Goal: Transaction & Acquisition: Download file/media

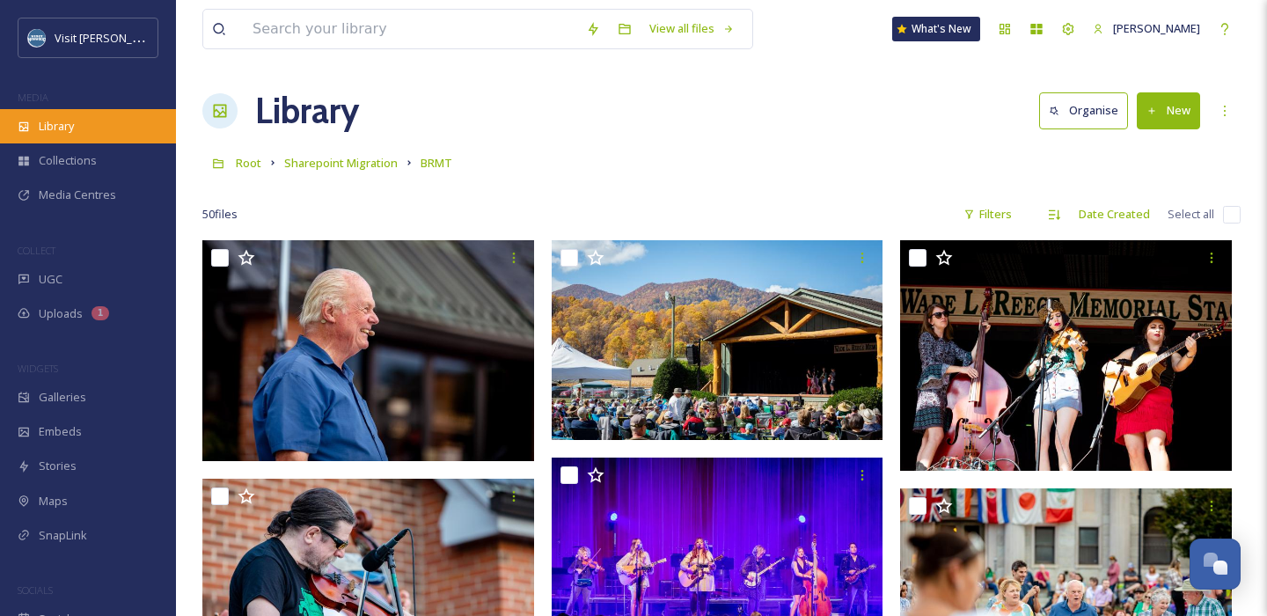
scroll to position [3975, 0]
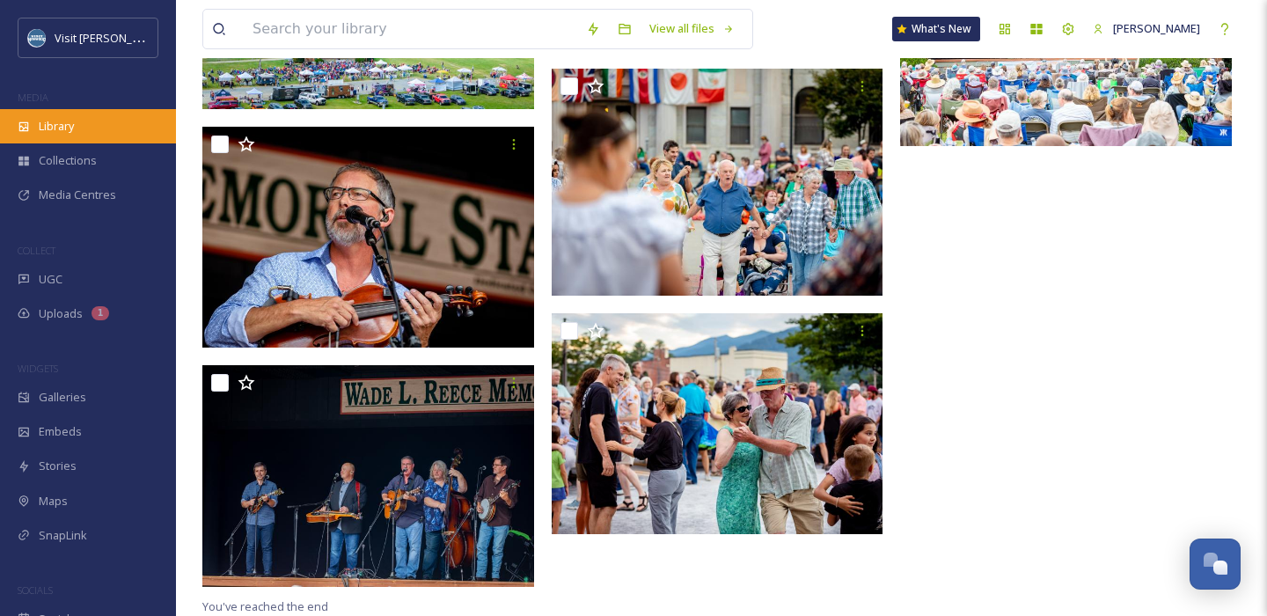
click at [61, 122] on span "Library" at bounding box center [56, 126] width 35 height 17
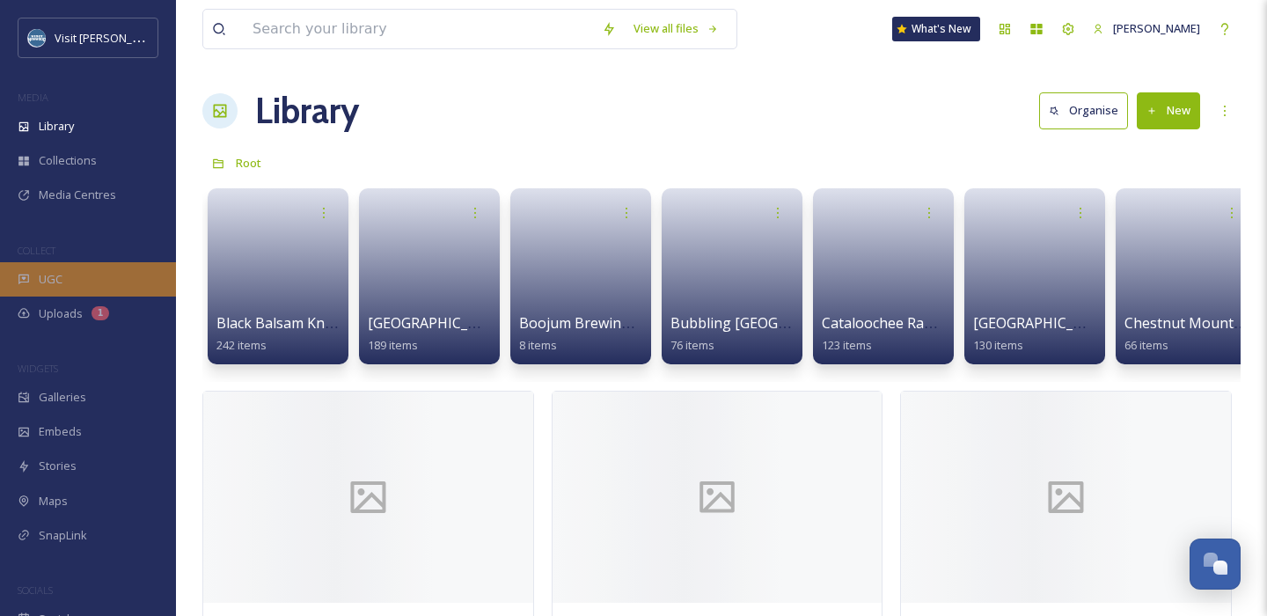
click at [50, 280] on span "UGC" at bounding box center [51, 279] width 24 height 17
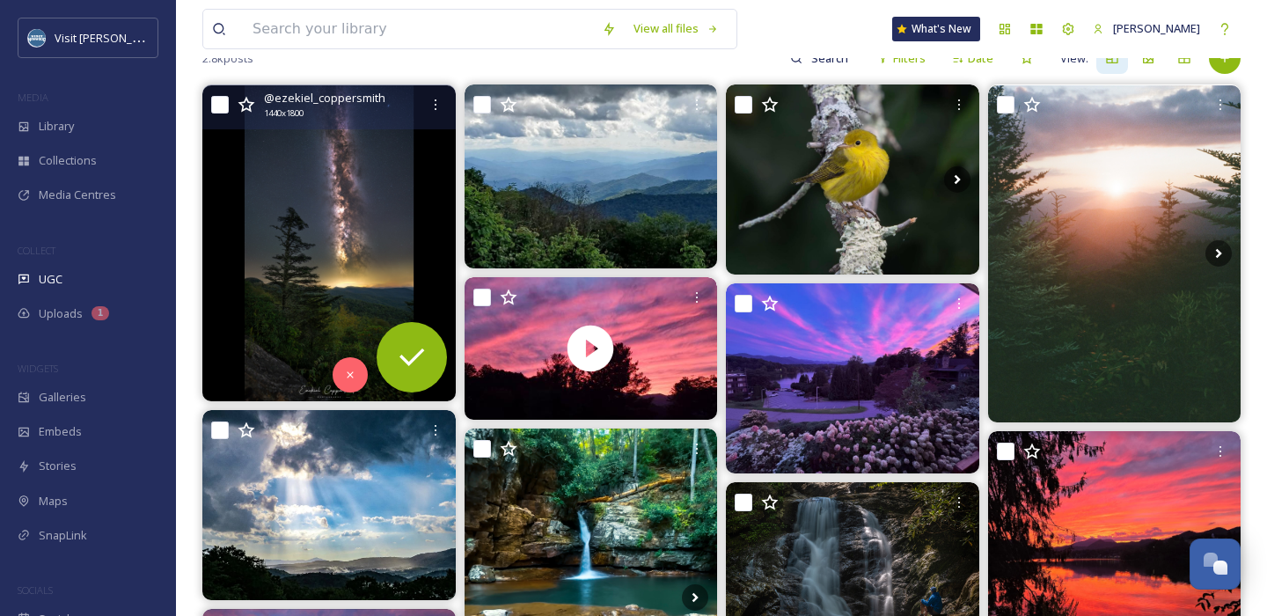
scroll to position [188, 0]
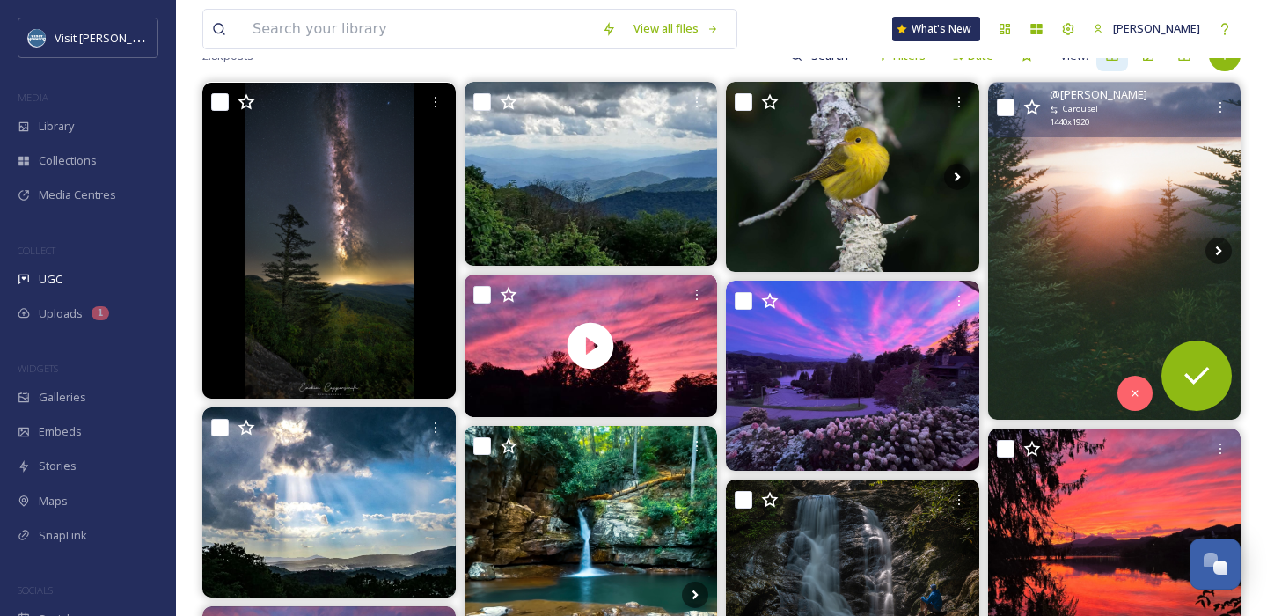
click at [1136, 183] on img at bounding box center [1114, 251] width 253 height 337
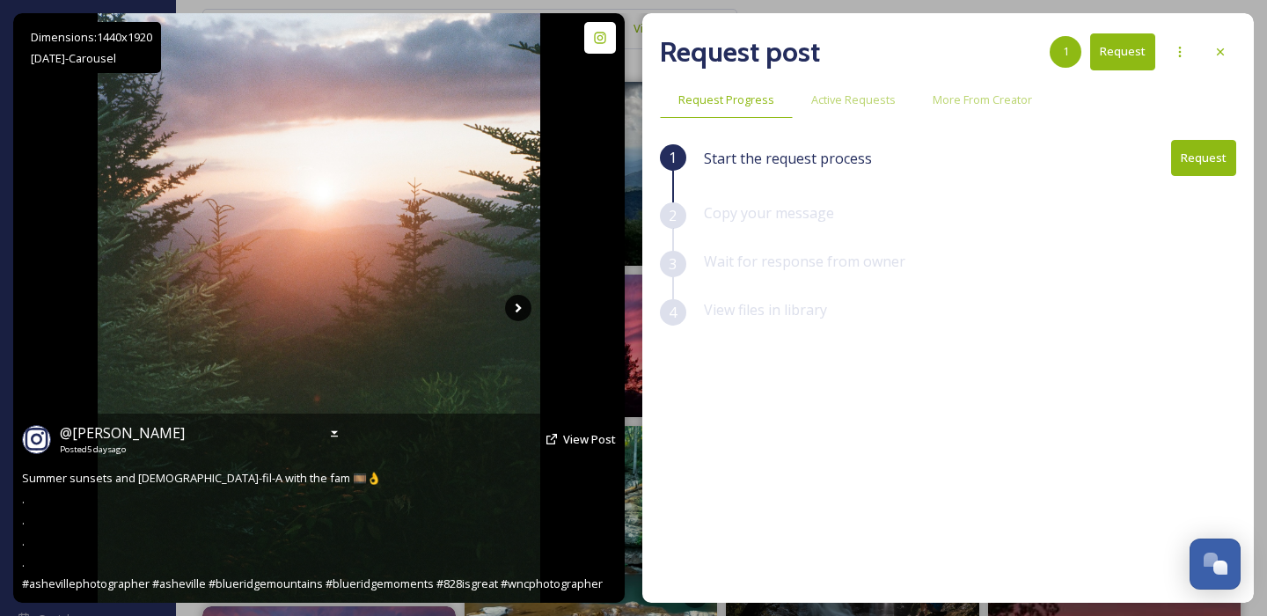
click at [518, 304] on icon at bounding box center [518, 308] width 26 height 26
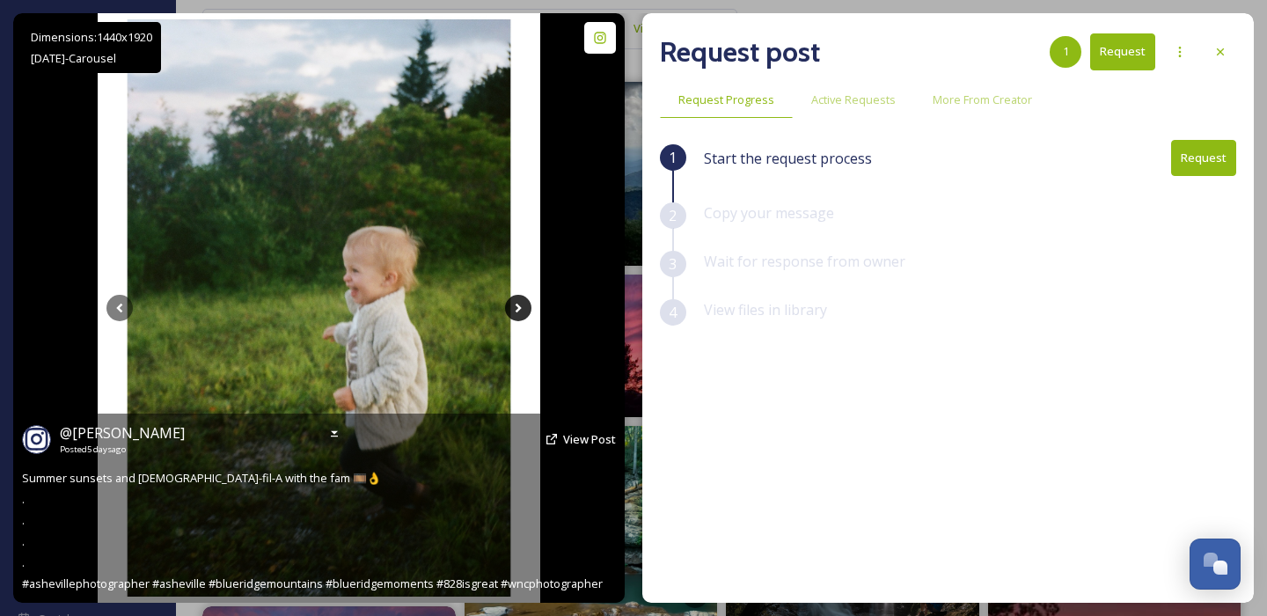
click at [516, 311] on icon at bounding box center [518, 309] width 6 height 10
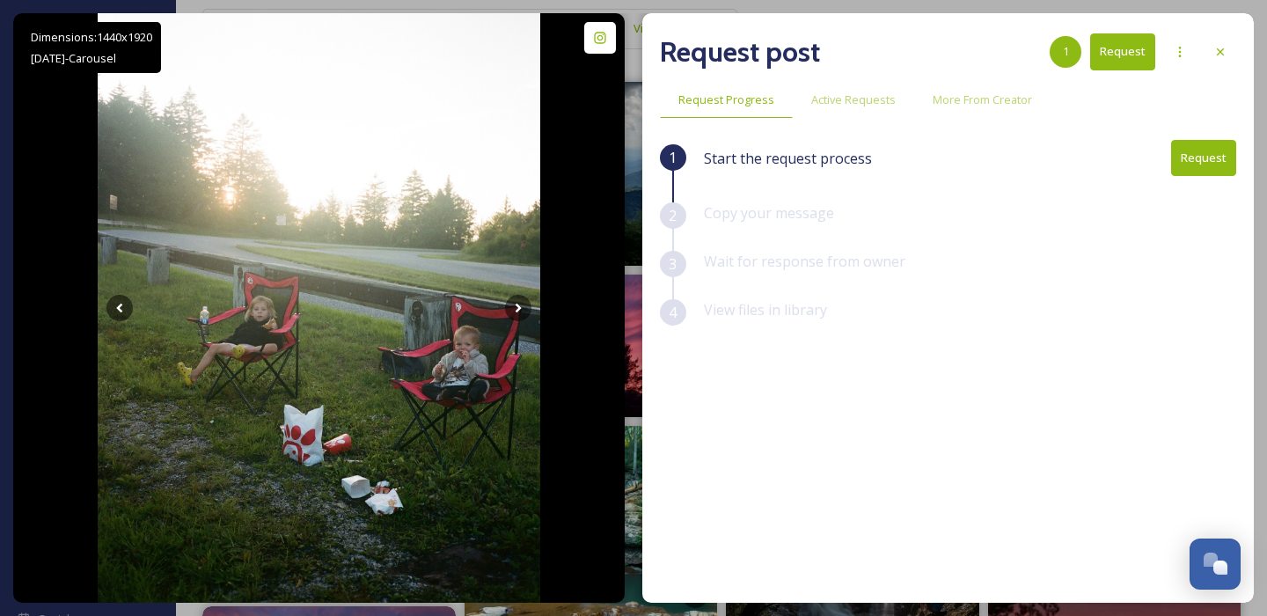
click at [1195, 154] on button "Request" at bounding box center [1203, 158] width 65 height 36
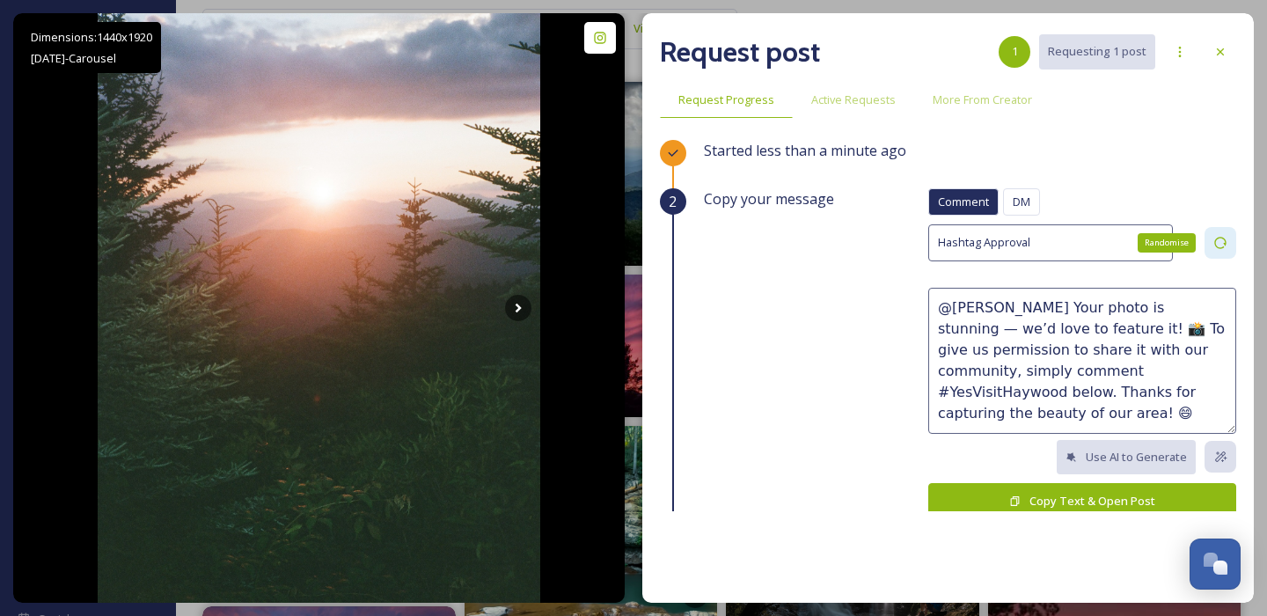
click at [1214, 240] on icon at bounding box center [1220, 243] width 14 height 14
type textarea "@[PERSON_NAME] We love your photos — they beautifully capture the spirit of [PE…"
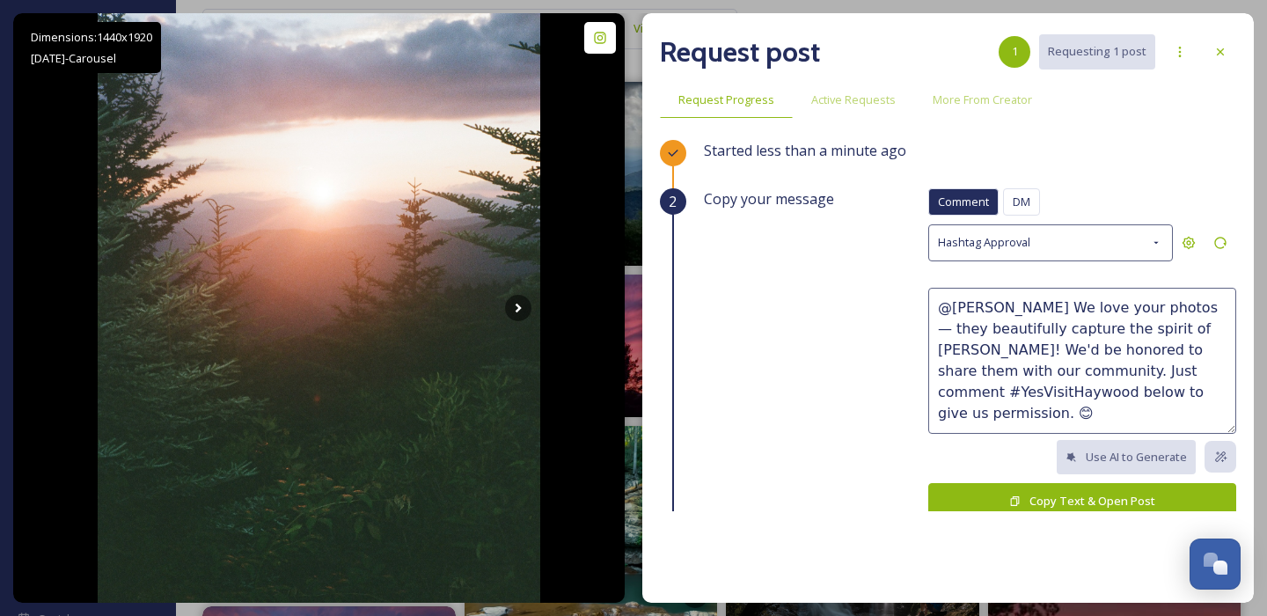
click at [1091, 494] on button "Copy Text & Open Post" at bounding box center [1082, 501] width 308 height 36
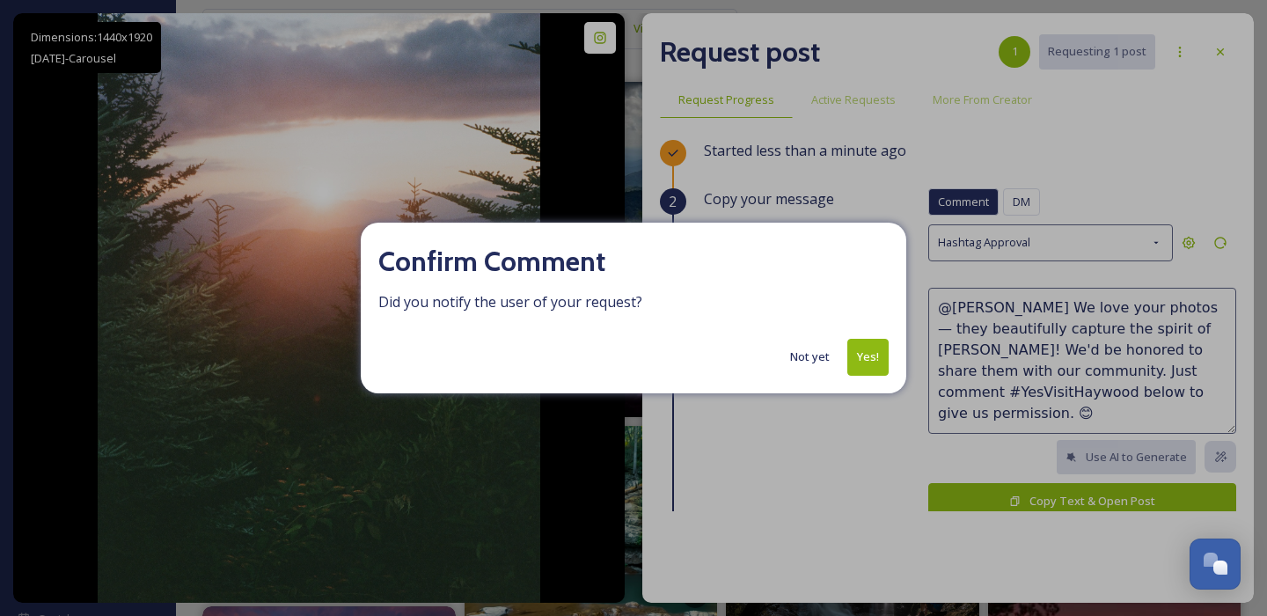
click at [869, 365] on button "Yes!" at bounding box center [867, 357] width 41 height 36
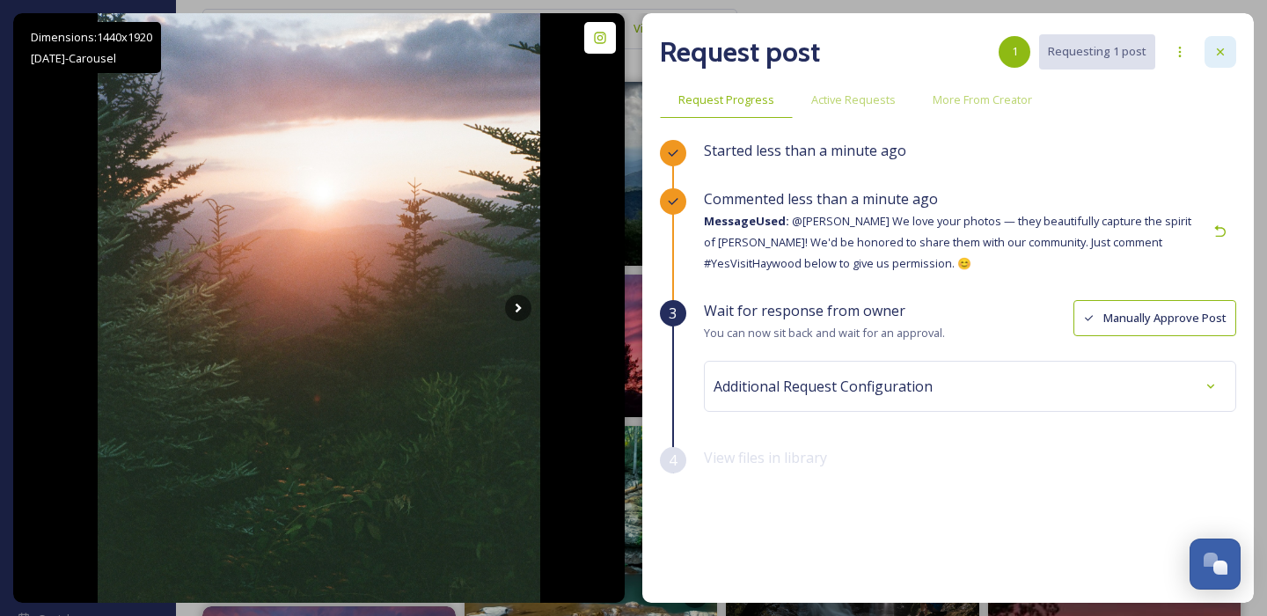
click at [1218, 57] on icon at bounding box center [1220, 52] width 14 height 14
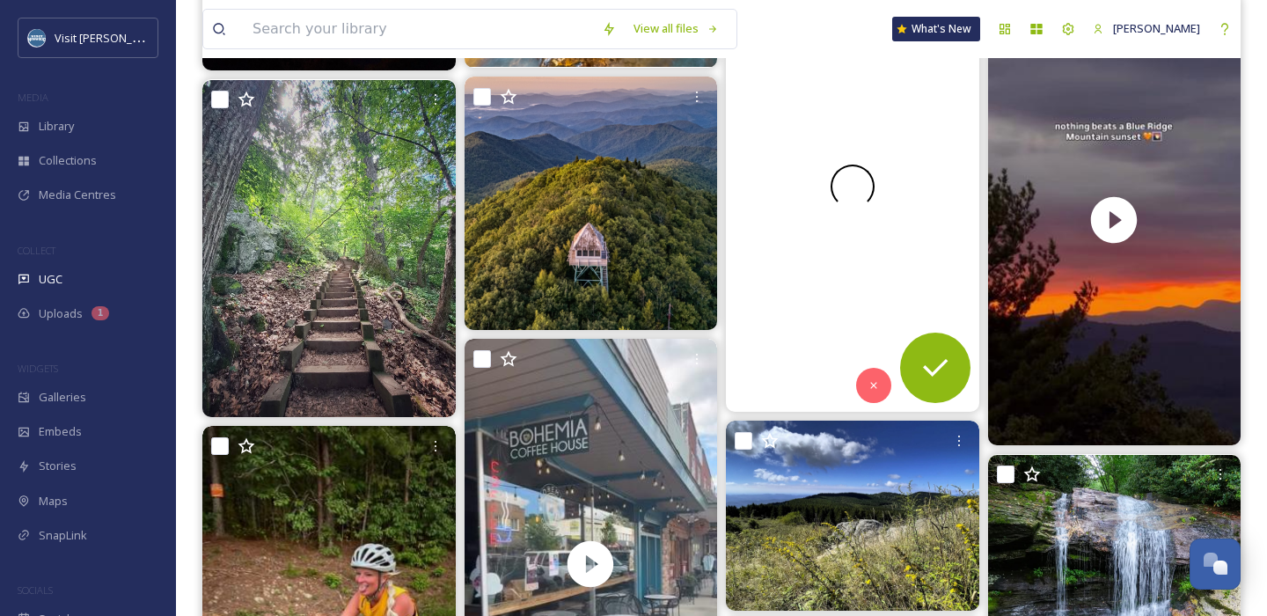
scroll to position [871, 0]
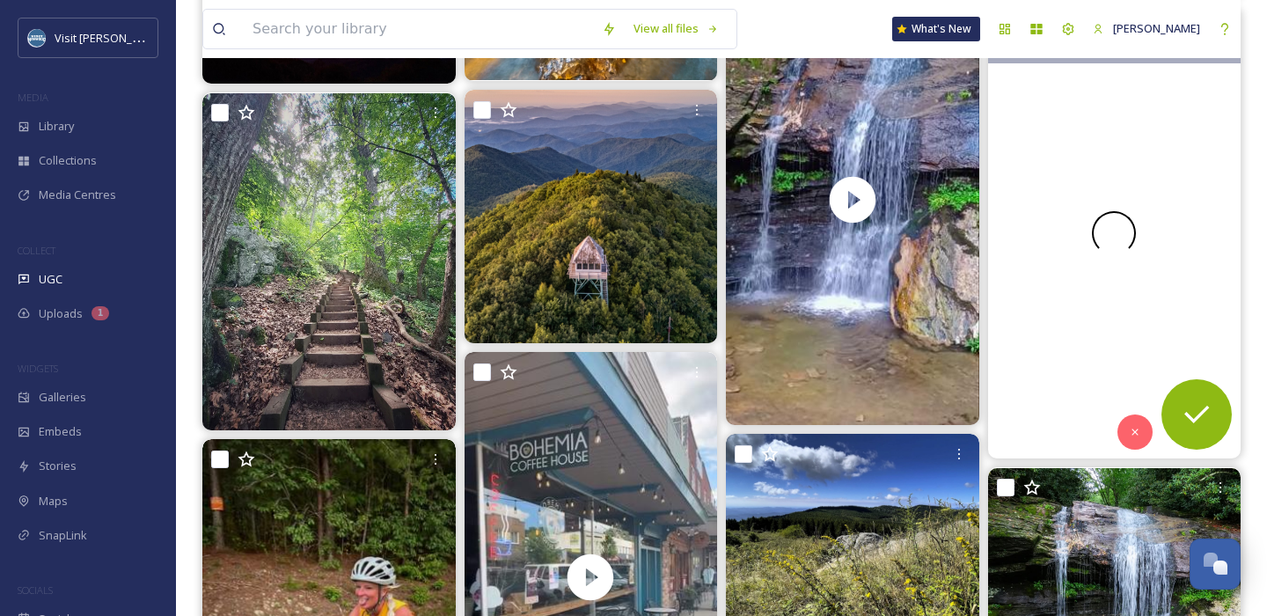
click at [1045, 150] on div at bounding box center [1113, 233] width 253 height 450
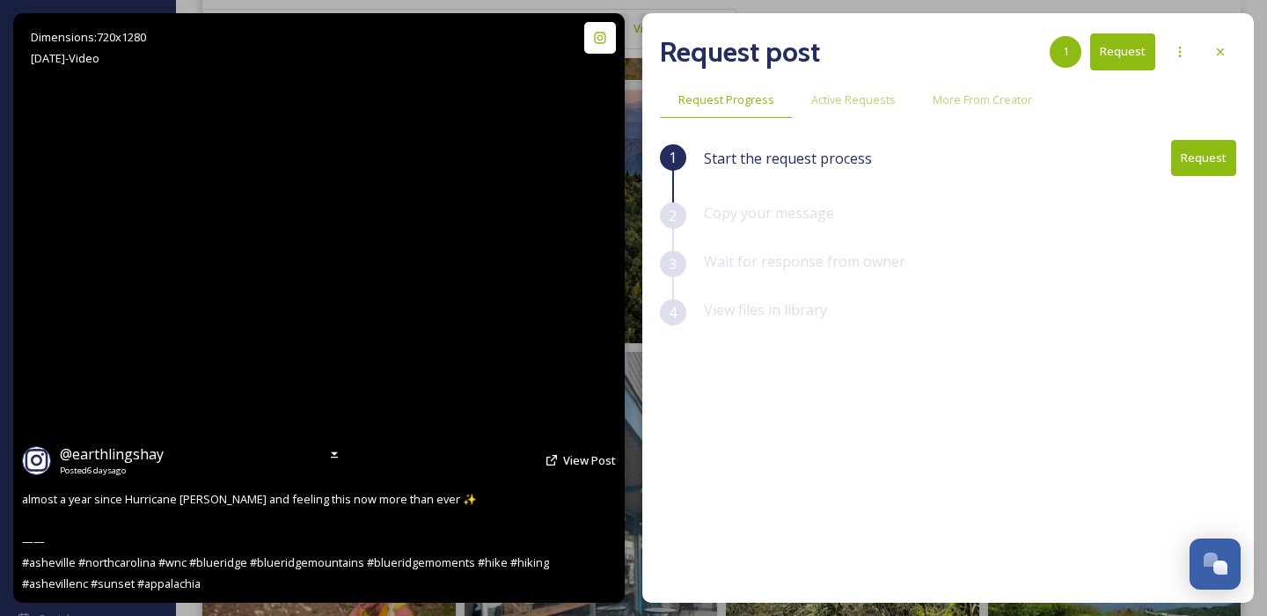
click at [338, 308] on video "almost a year since Hurricane Helene and feeling this now more than ever ✨\a\a—…" at bounding box center [319, 307] width 332 height 589
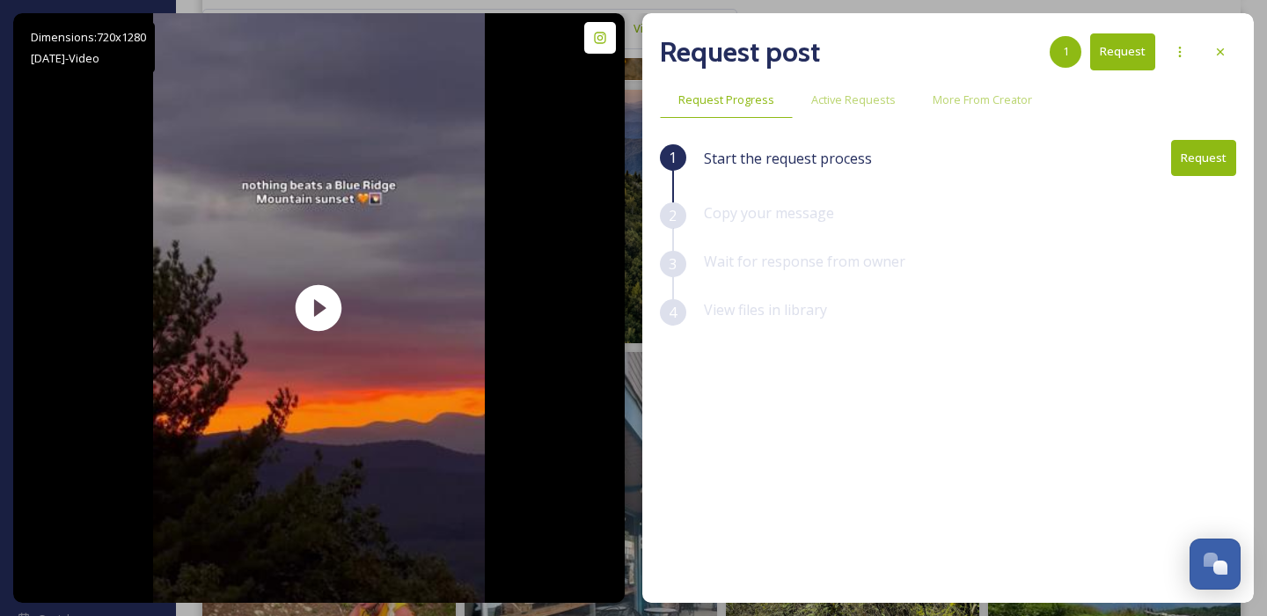
click at [1188, 165] on button "Request" at bounding box center [1203, 158] width 65 height 36
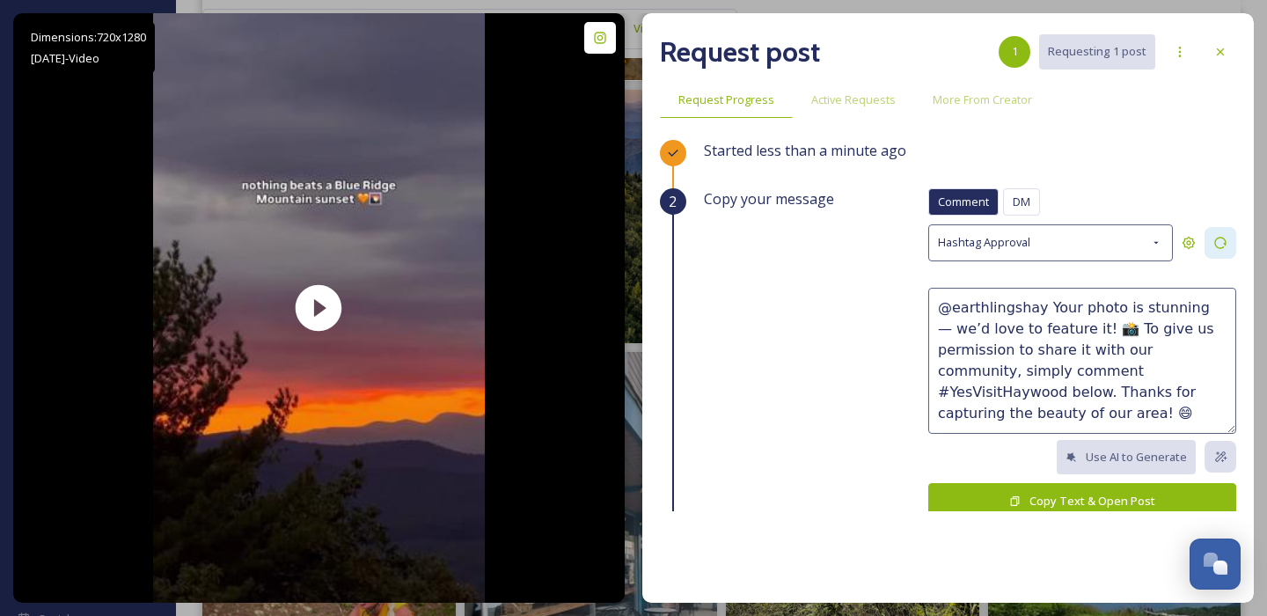
click at [1225, 242] on icon at bounding box center [1220, 243] width 14 height 14
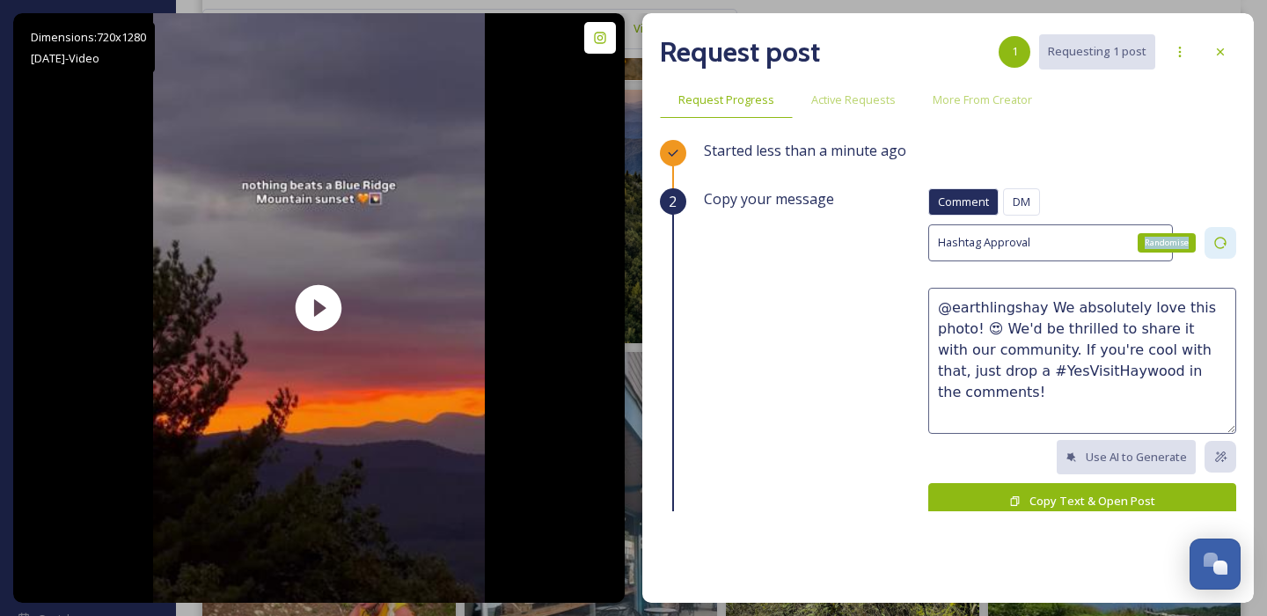
click at [1225, 242] on icon at bounding box center [1219, 242] width 11 height 11
click at [1218, 242] on icon at bounding box center [1220, 243] width 14 height 14
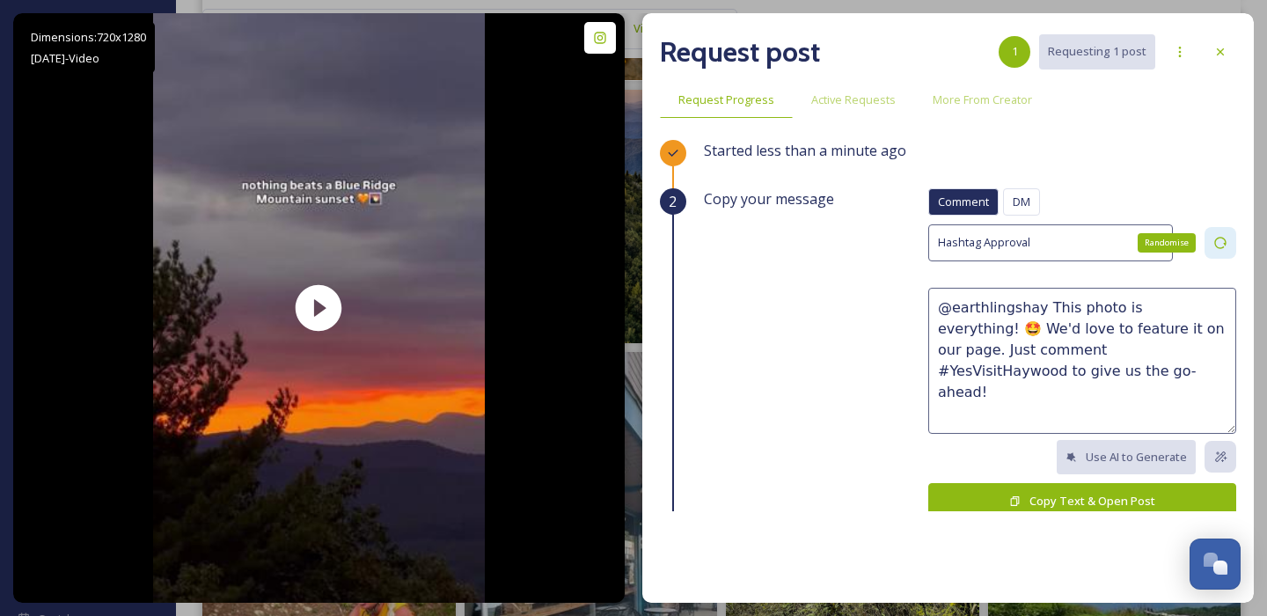
click at [1218, 242] on icon at bounding box center [1220, 243] width 14 height 14
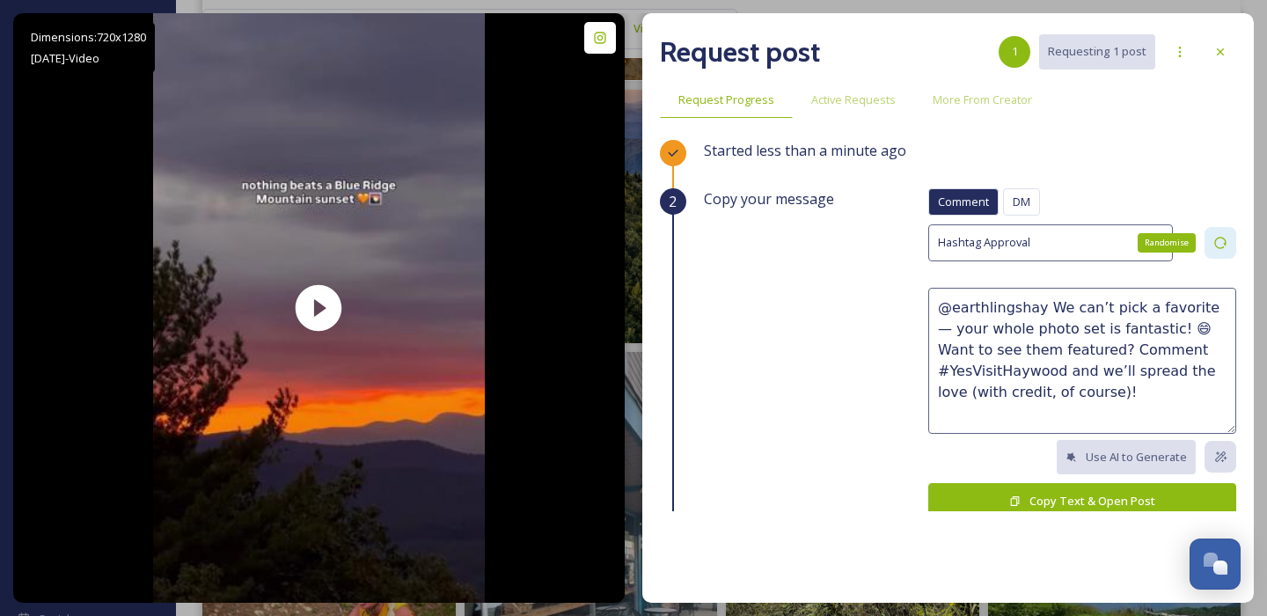
click at [1209, 242] on div "Randomise" at bounding box center [1220, 243] width 32 height 32
click at [1210, 242] on div "Randomise" at bounding box center [1220, 243] width 32 height 32
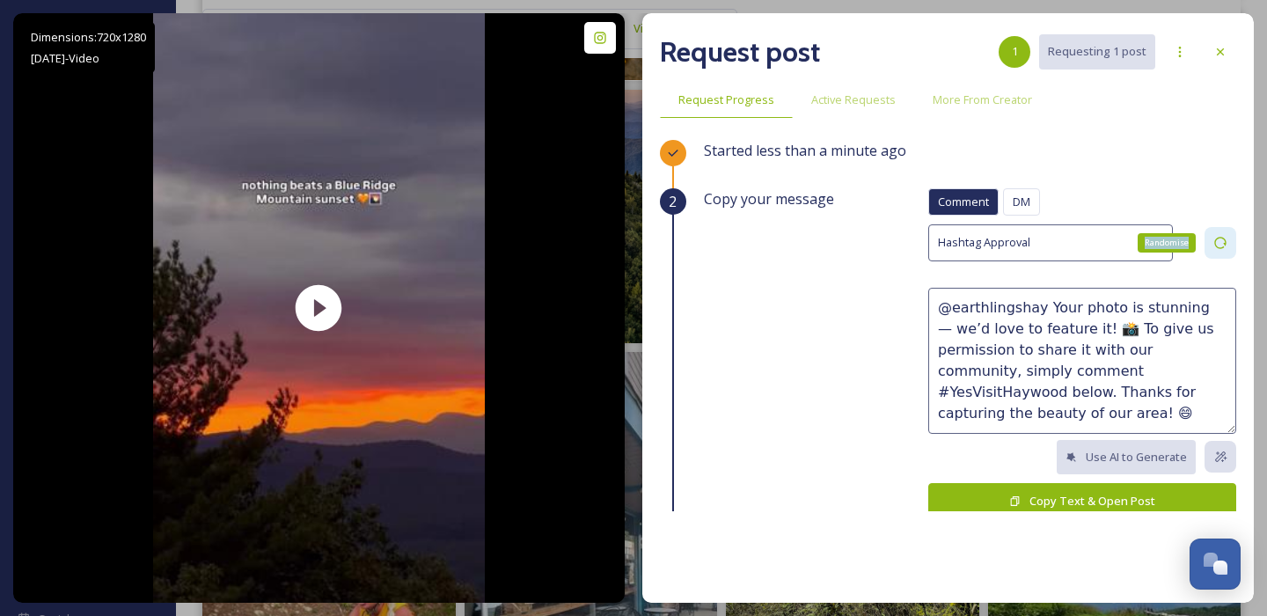
click at [1210, 242] on div "Randomise" at bounding box center [1220, 243] width 32 height 32
click at [1211, 241] on div "Randomise" at bounding box center [1220, 243] width 32 height 32
click at [1218, 233] on div "Randomise" at bounding box center [1220, 243] width 32 height 32
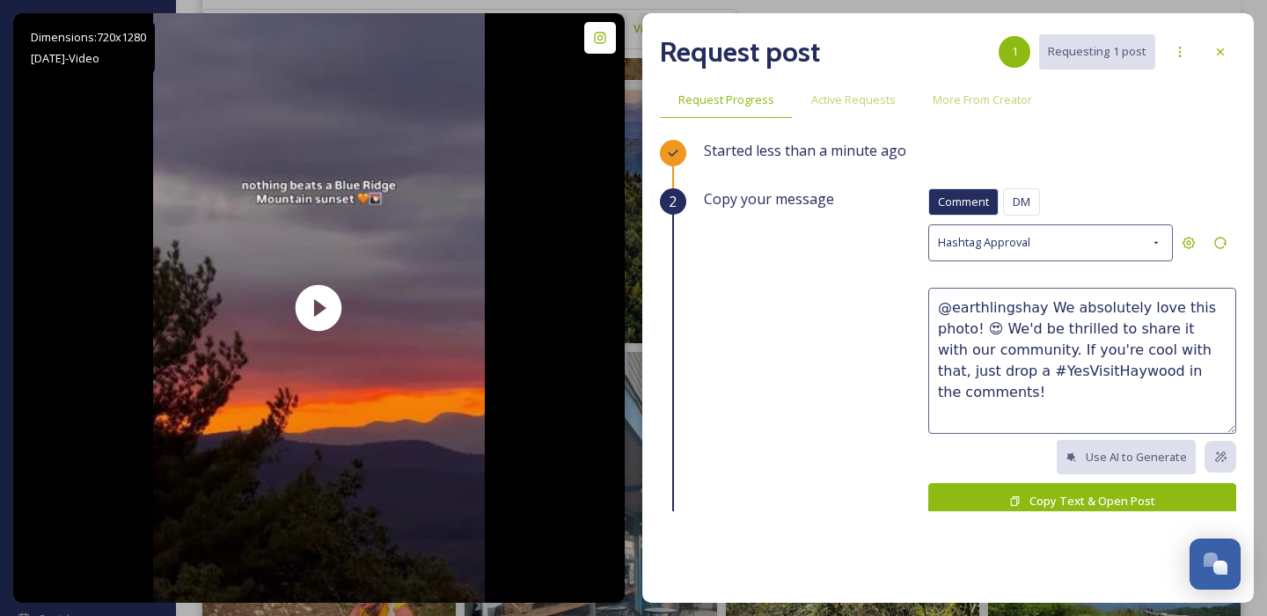
drag, startPoint x: 970, startPoint y: 329, endPoint x: 894, endPoint y: 329, distance: 76.5
click at [894, 329] on div "Copy your message Comment DM Comment DM Hashtag Approval @earthlingshay We abso…" at bounding box center [970, 368] width 532 height 361
click at [1224, 369] on textarea "@earthlingshay We absolutely love this video! 😍 We'd be thrilled to share it wi…" at bounding box center [1082, 361] width 308 height 146
type textarea "@earthlingshay We absolutely love this video! 😍 We'd be thrilled to share it wi…"
click at [1123, 503] on button "Copy Text & Open Post" at bounding box center [1082, 501] width 308 height 36
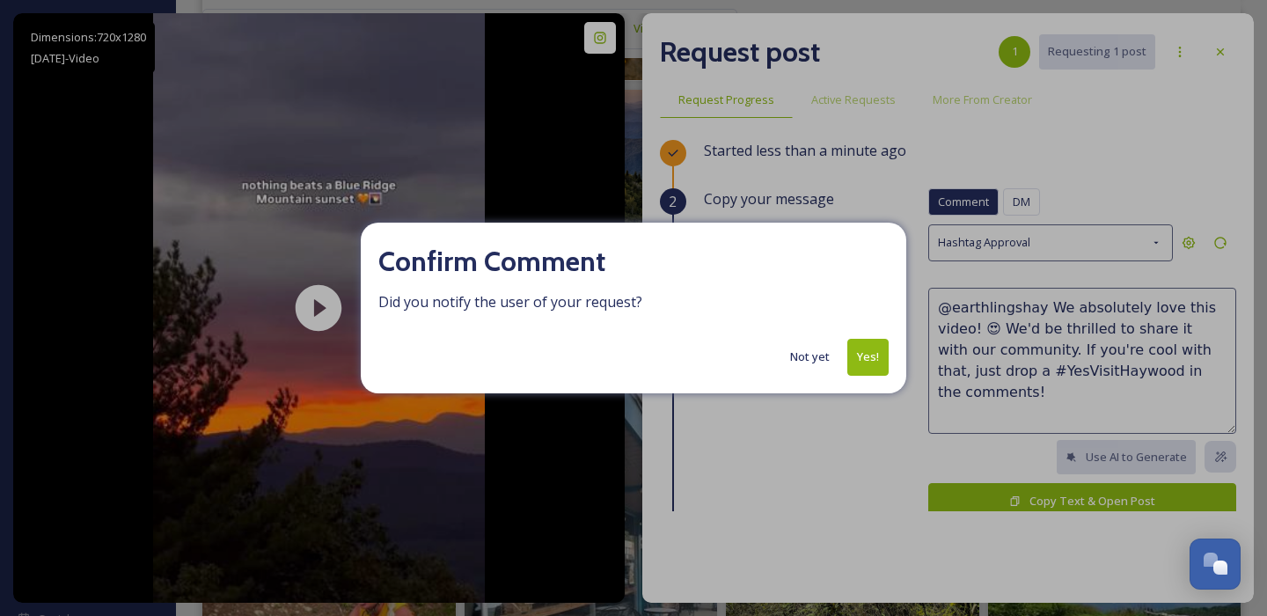
click at [867, 345] on button "Yes!" at bounding box center [867, 357] width 41 height 36
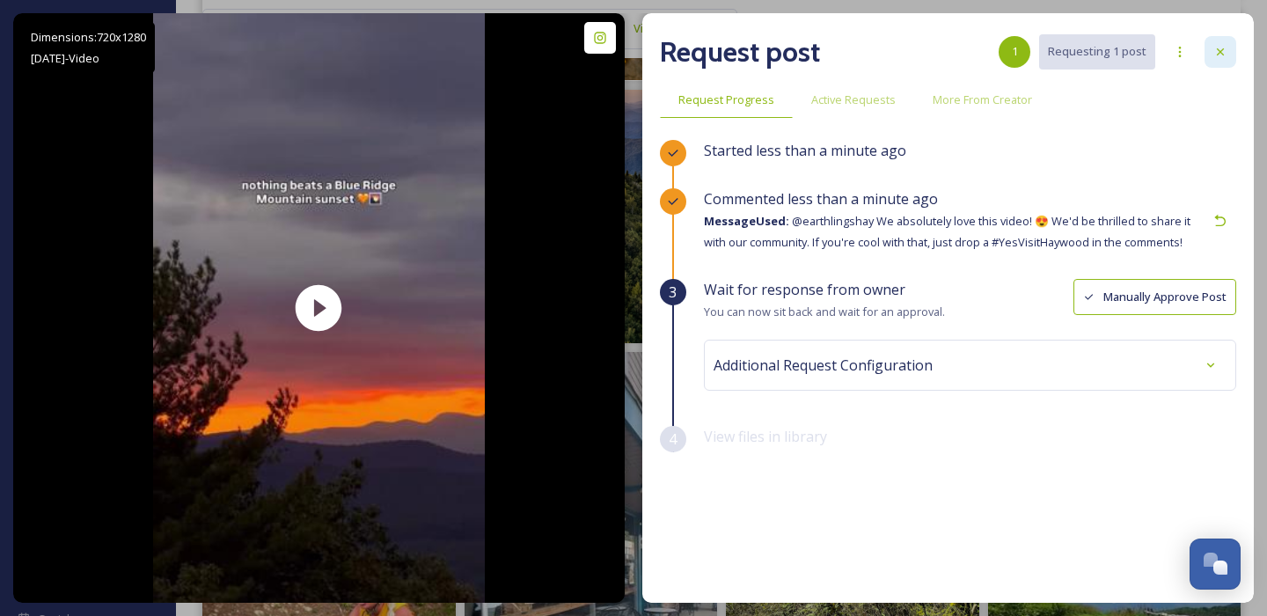
click at [1219, 57] on icon at bounding box center [1220, 52] width 14 height 14
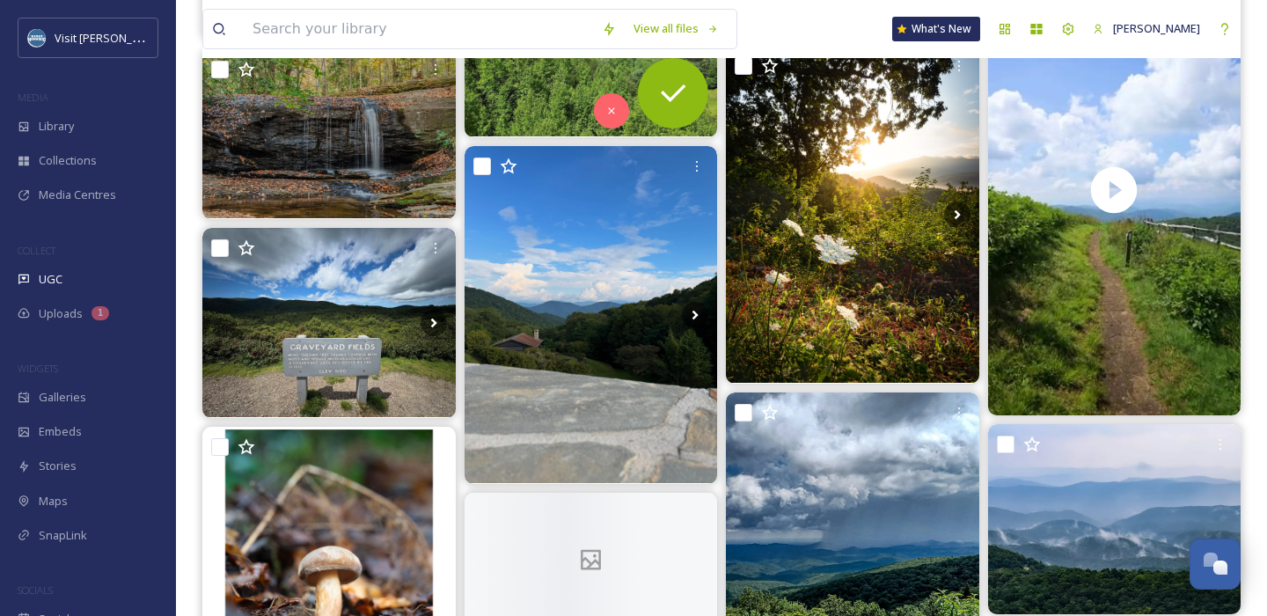
scroll to position [1721, 0]
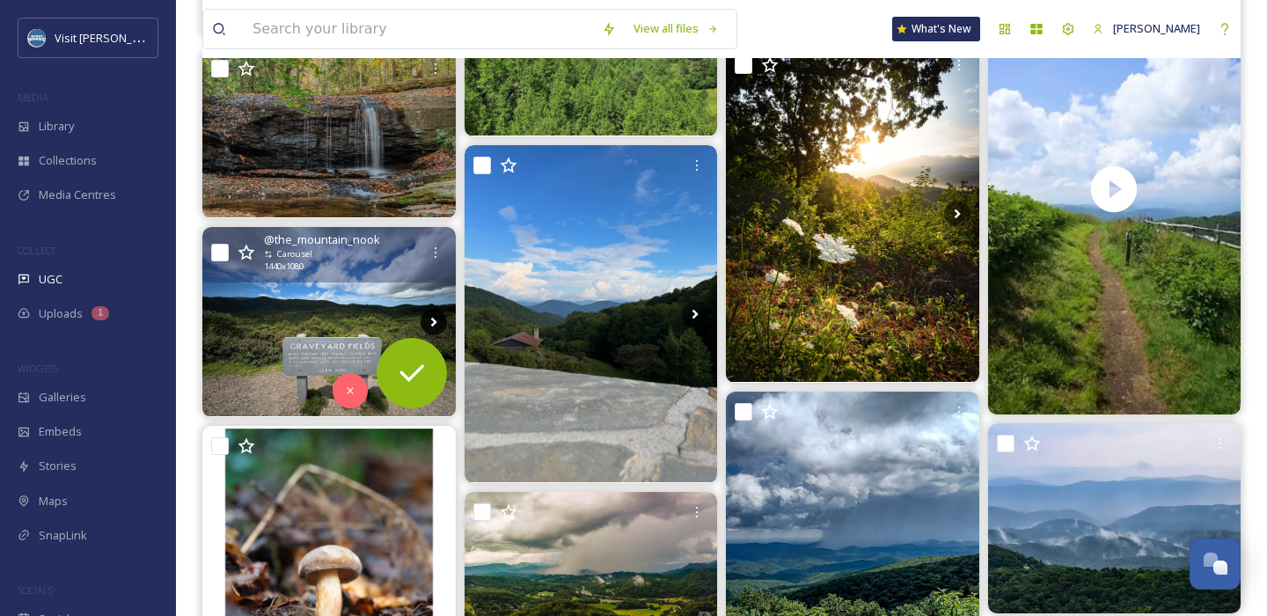
click at [435, 320] on icon at bounding box center [433, 322] width 6 height 10
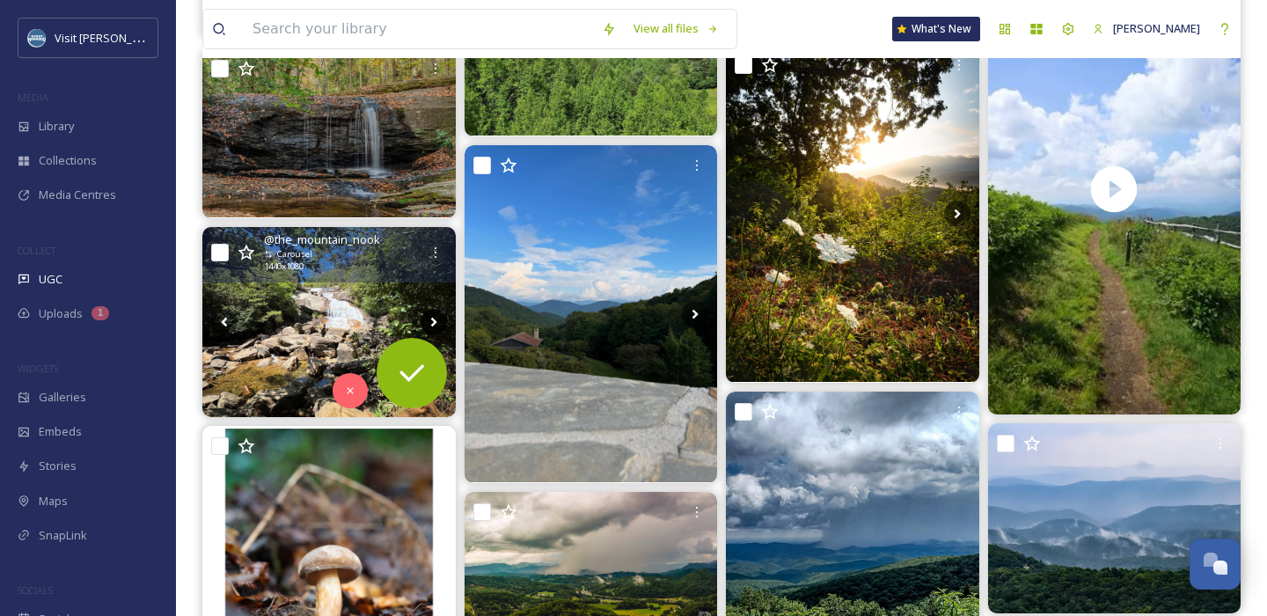
click at [435, 320] on icon at bounding box center [433, 322] width 6 height 10
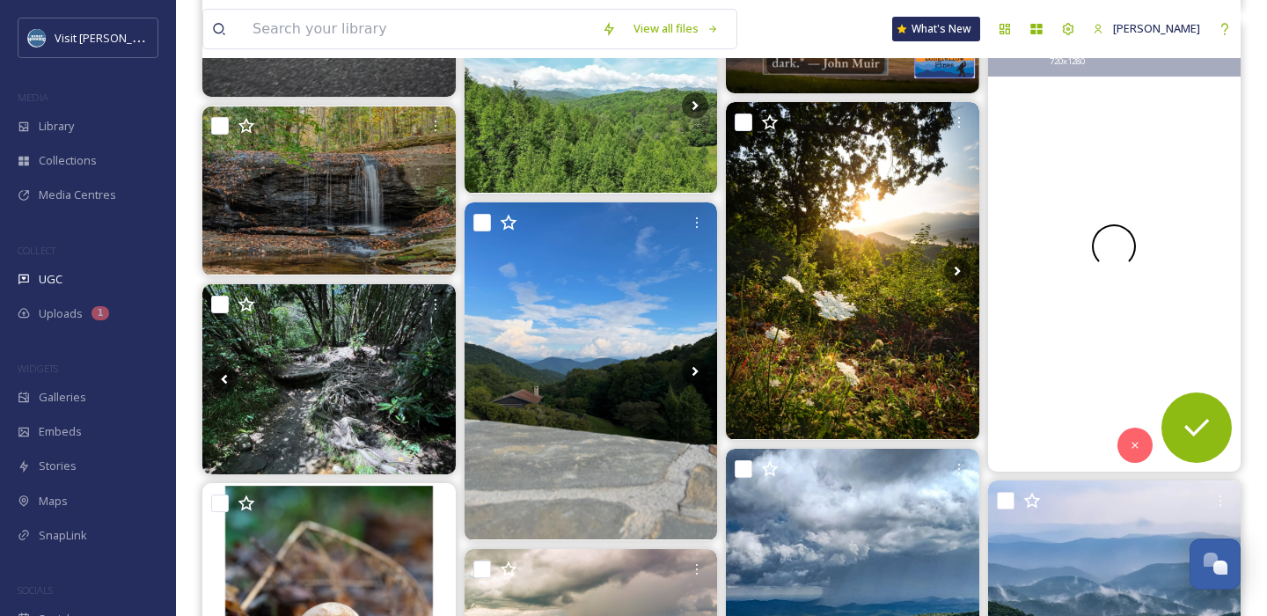
scroll to position [1625, 0]
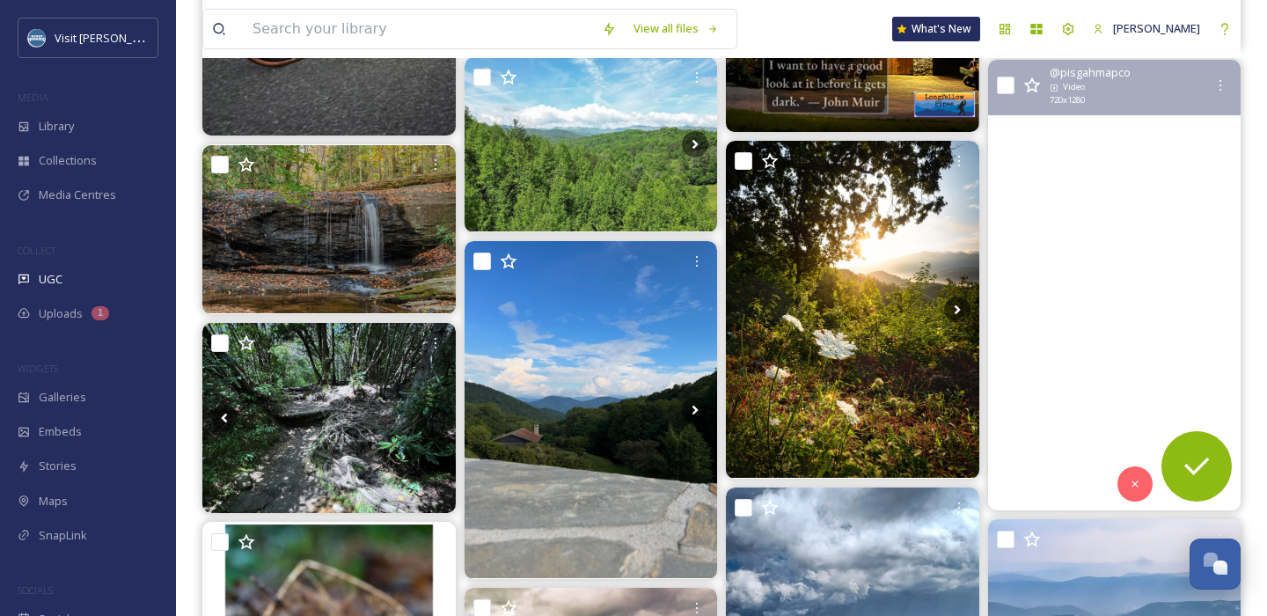
click at [1143, 234] on video "Beautiful day for a hike 🥾 Check out Max Patch for some 360 views! #maxpatch #h…" at bounding box center [1113, 285] width 253 height 450
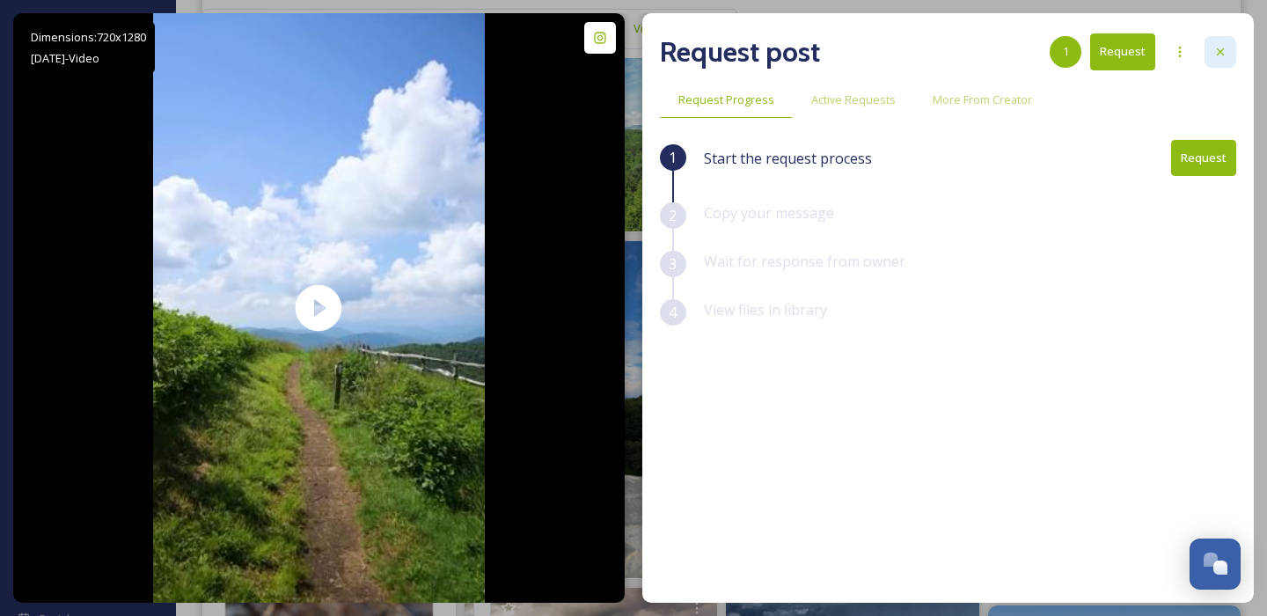
click at [1226, 61] on div at bounding box center [1220, 52] width 32 height 32
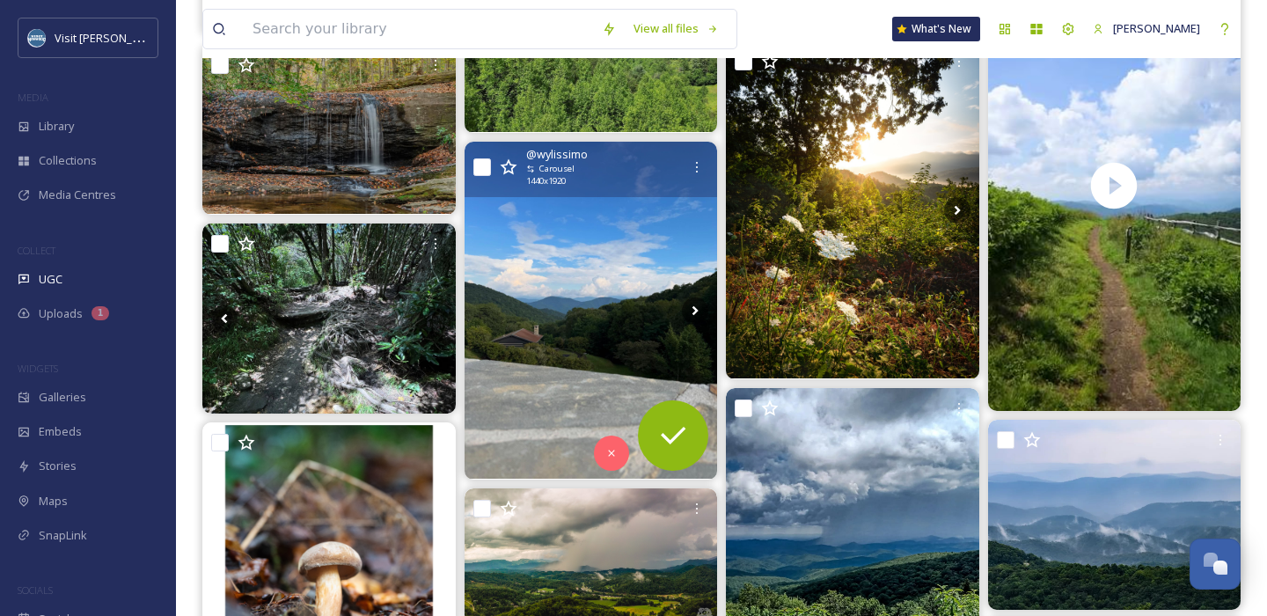
scroll to position [1728, 0]
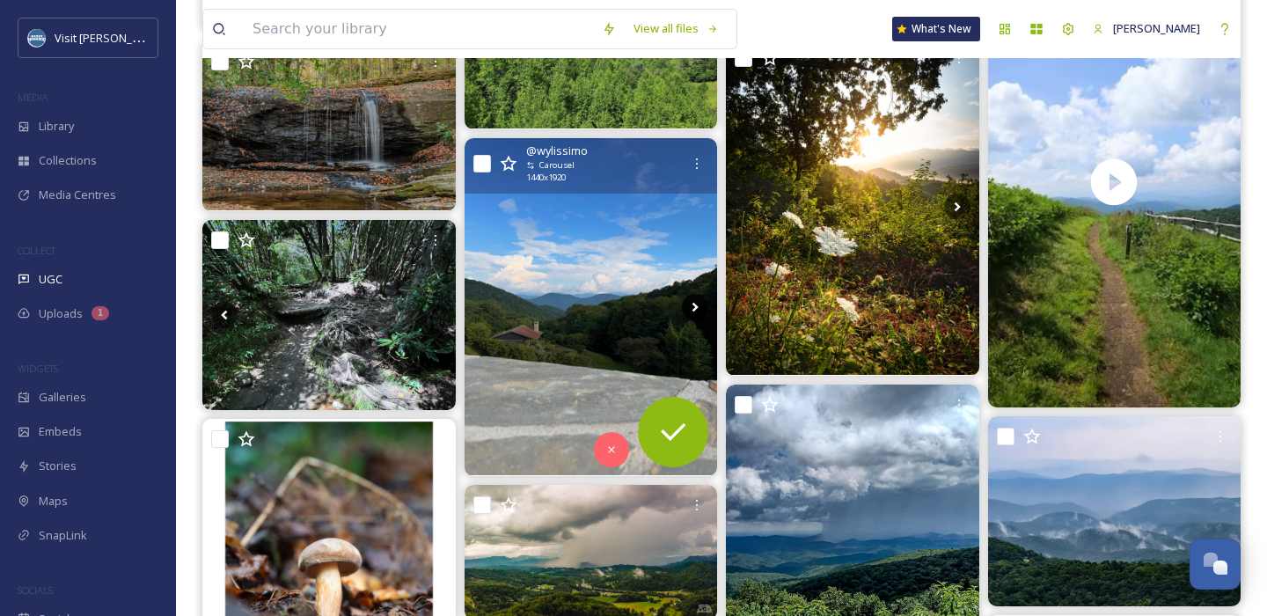
click at [697, 300] on icon at bounding box center [695, 307] width 26 height 26
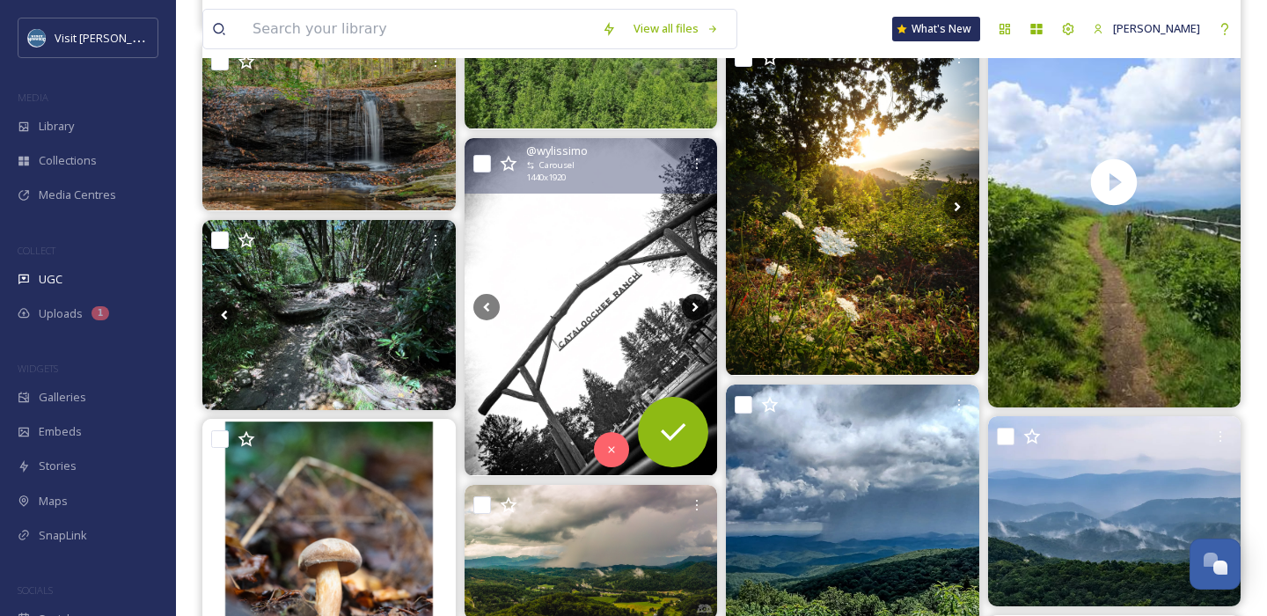
click at [694, 304] on icon at bounding box center [695, 307] width 6 height 10
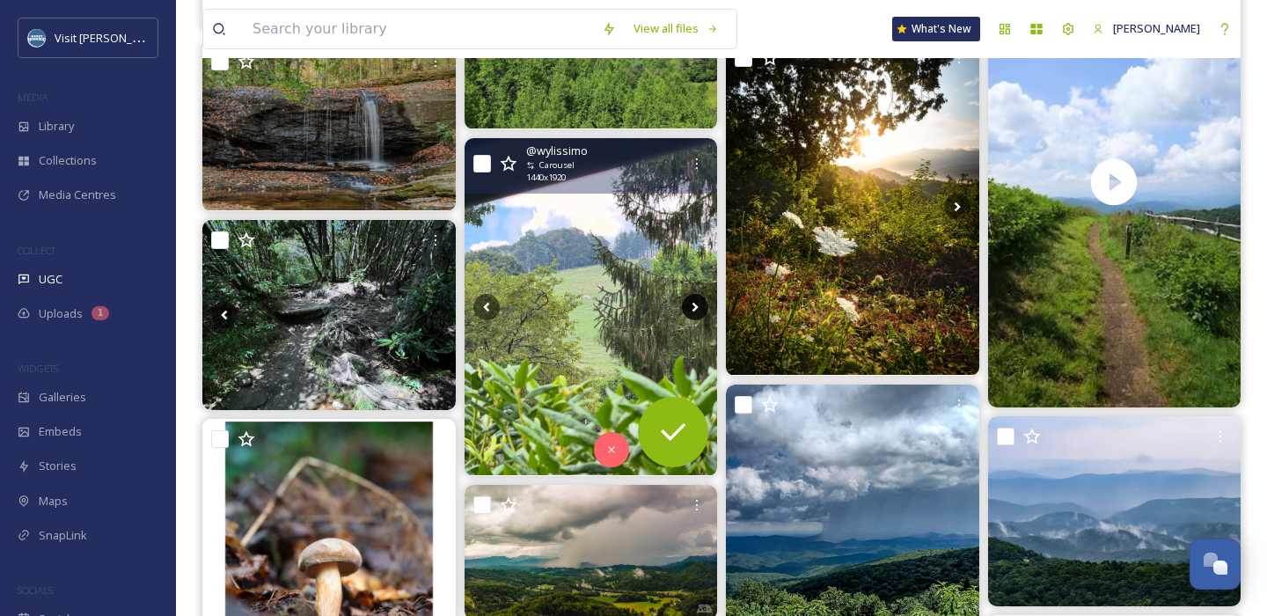
click at [694, 306] on icon at bounding box center [695, 307] width 6 height 10
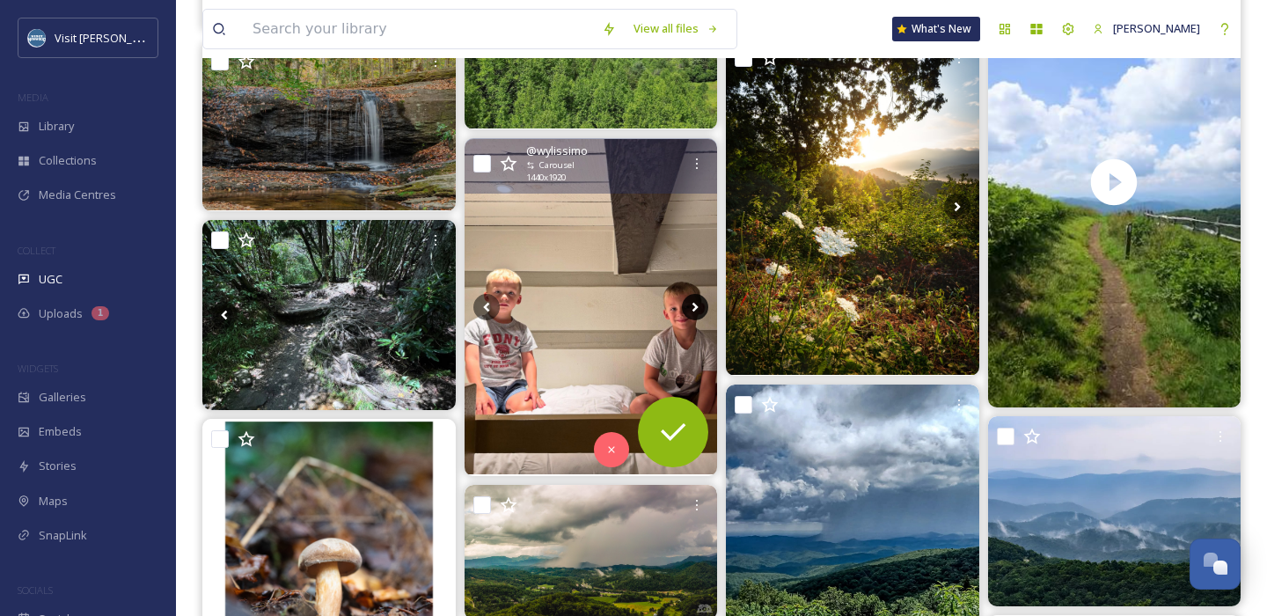
click at [694, 306] on icon at bounding box center [695, 307] width 26 height 26
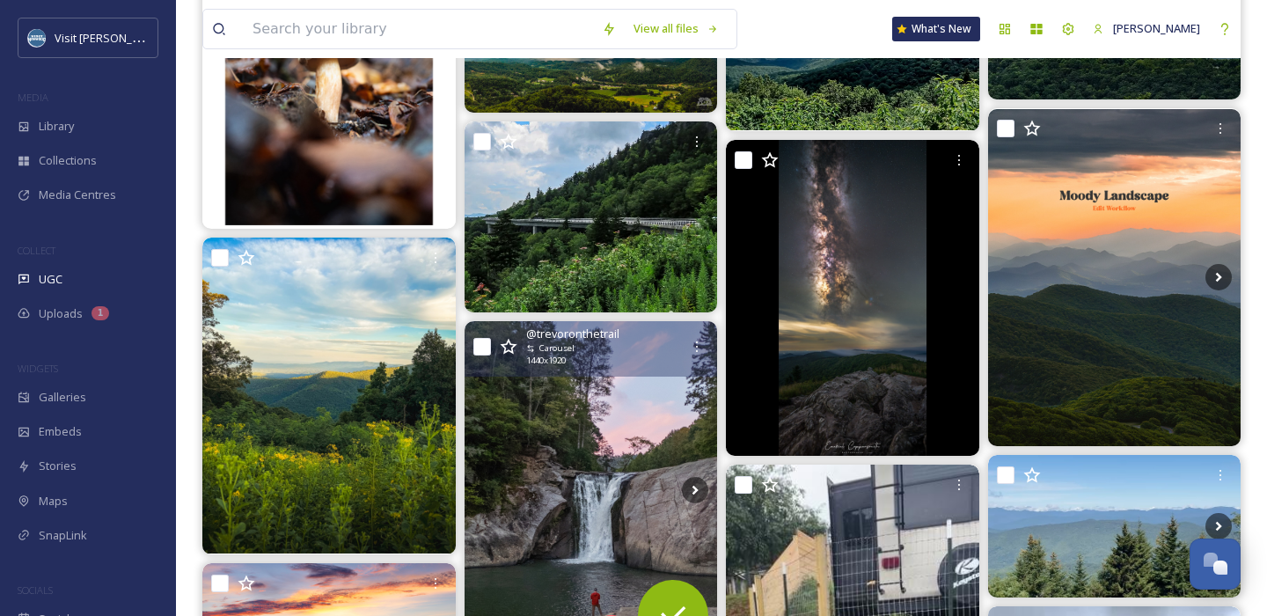
scroll to position [2314, 0]
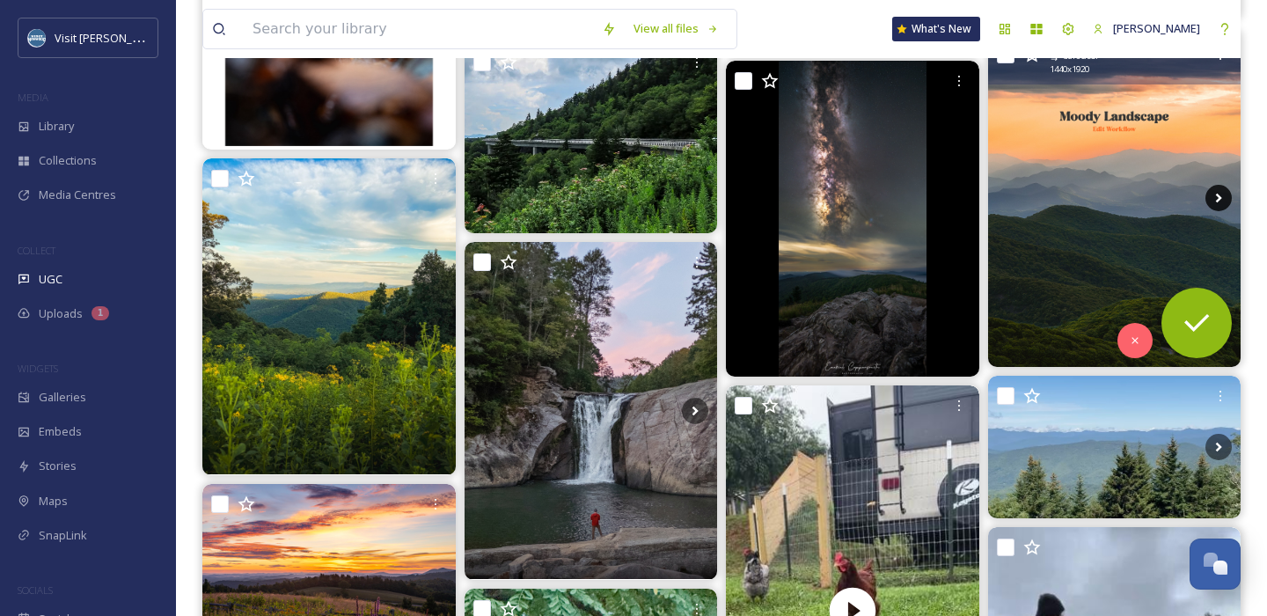
click at [1215, 193] on icon at bounding box center [1218, 198] width 26 height 26
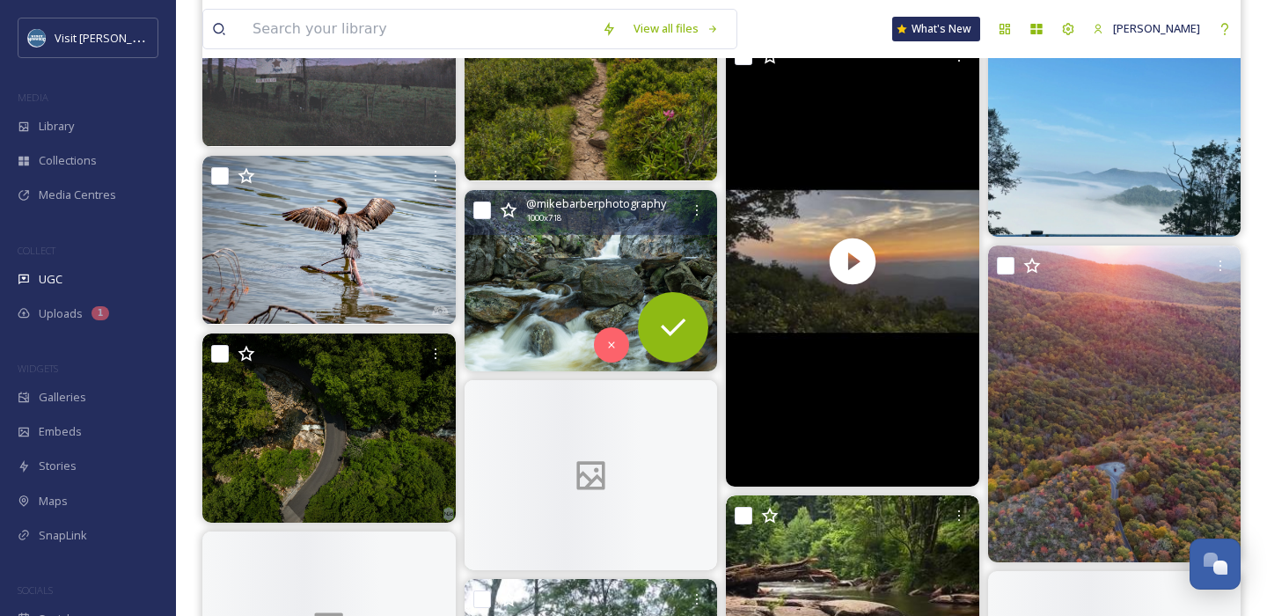
scroll to position [5672, 0]
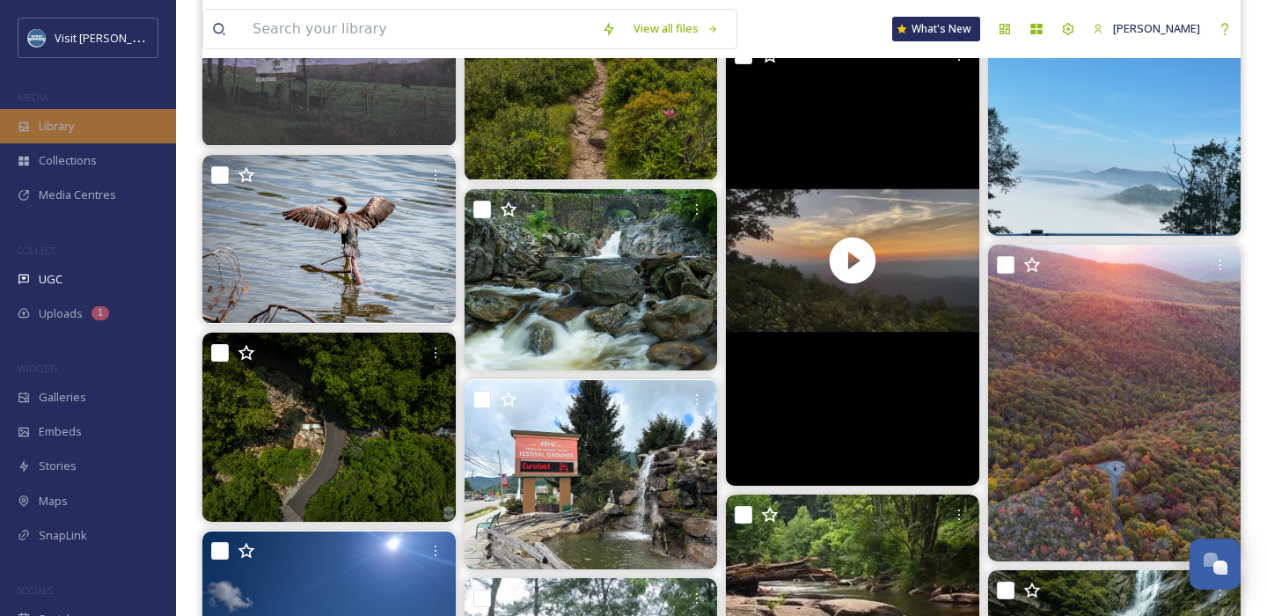
click at [54, 131] on span "Library" at bounding box center [56, 126] width 35 height 17
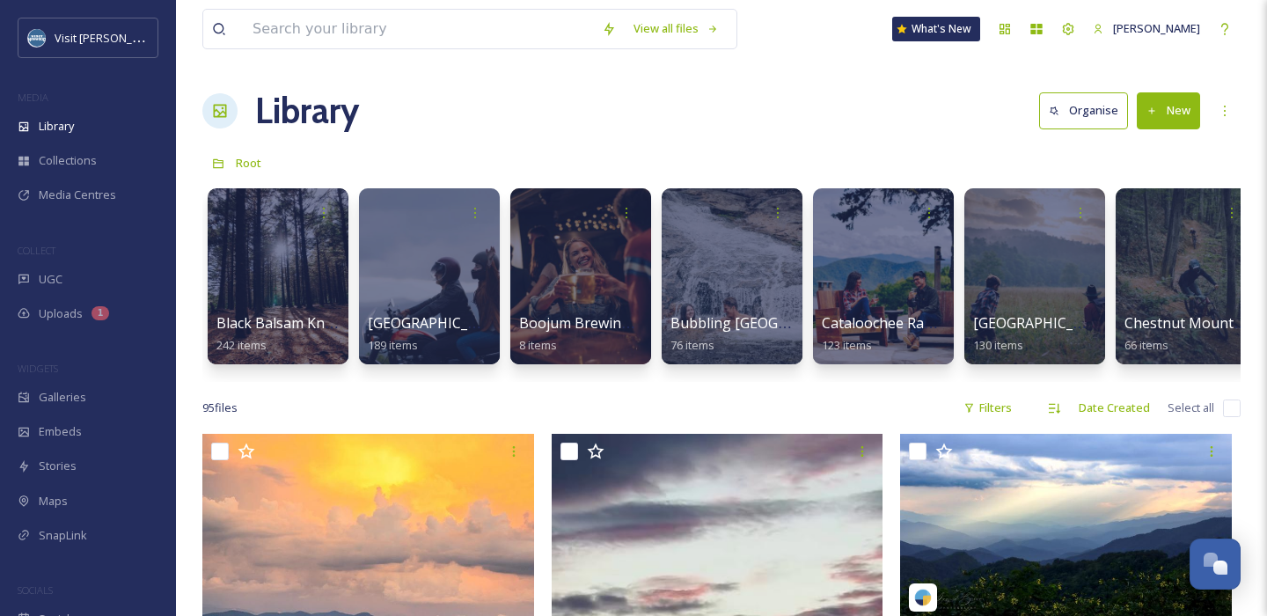
click at [1171, 118] on button "New" at bounding box center [1168, 110] width 63 height 36
click at [1156, 214] on span "Folder" at bounding box center [1147, 220] width 33 height 17
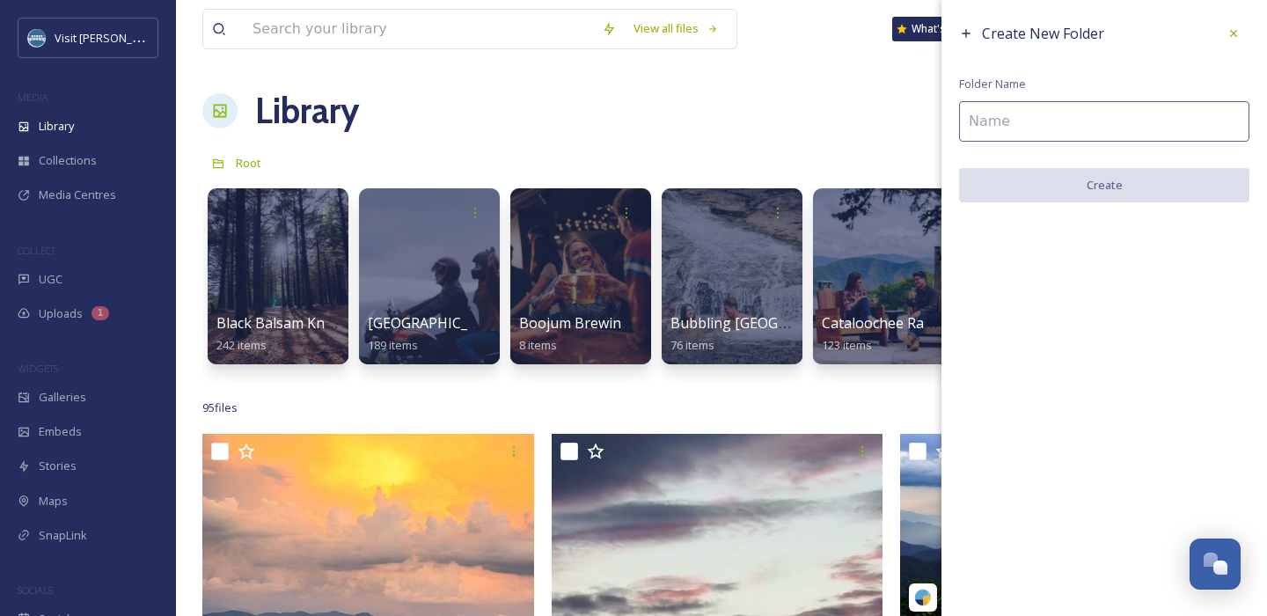
click at [1050, 123] on input at bounding box center [1104, 121] width 290 height 40
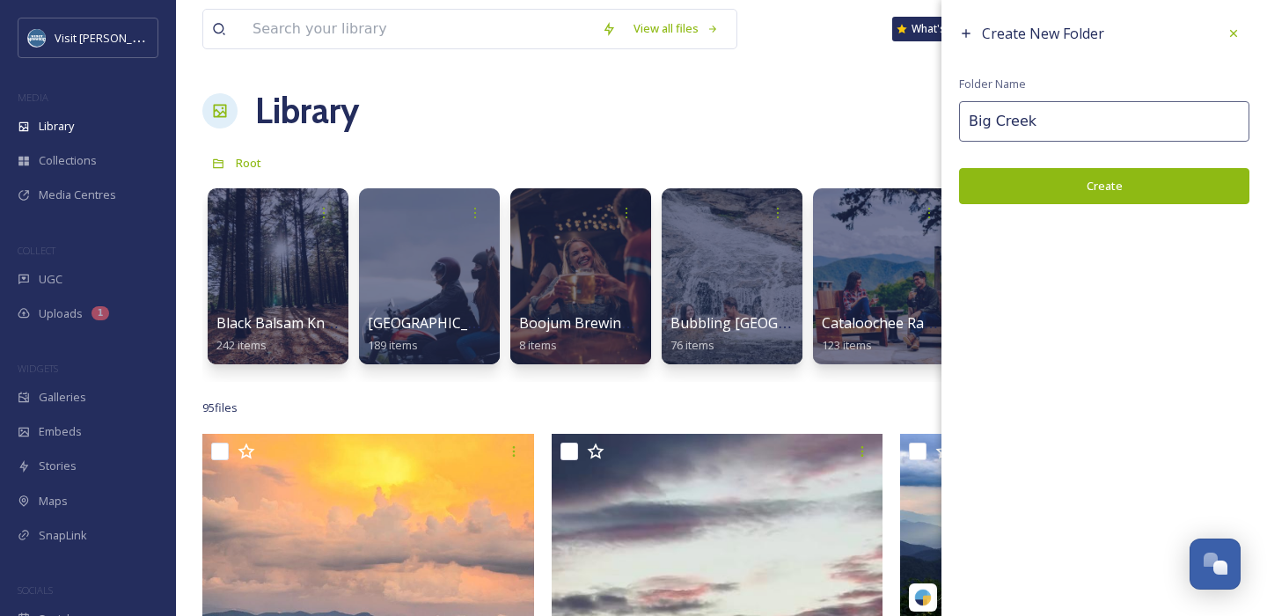
type input "Big Creek"
click at [1122, 175] on button "Create" at bounding box center [1104, 186] width 290 height 36
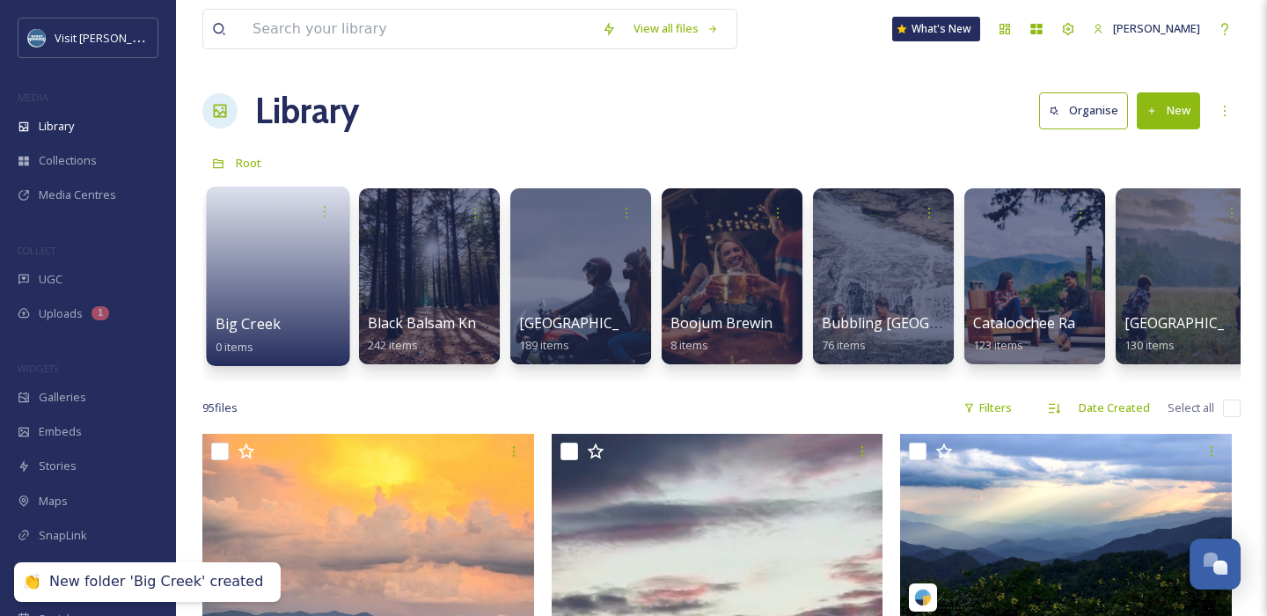
click at [292, 274] on link at bounding box center [279, 270] width 126 height 85
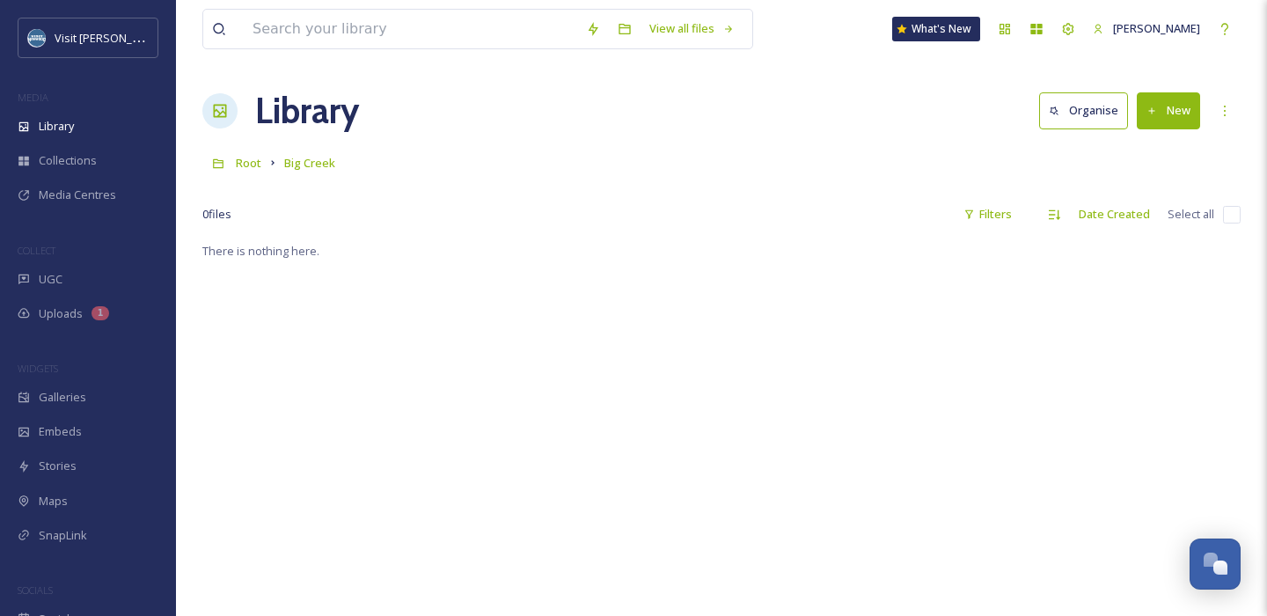
click at [1155, 120] on button "New" at bounding box center [1168, 110] width 63 height 36
click at [1143, 146] on span "File Upload" at bounding box center [1160, 151] width 58 height 17
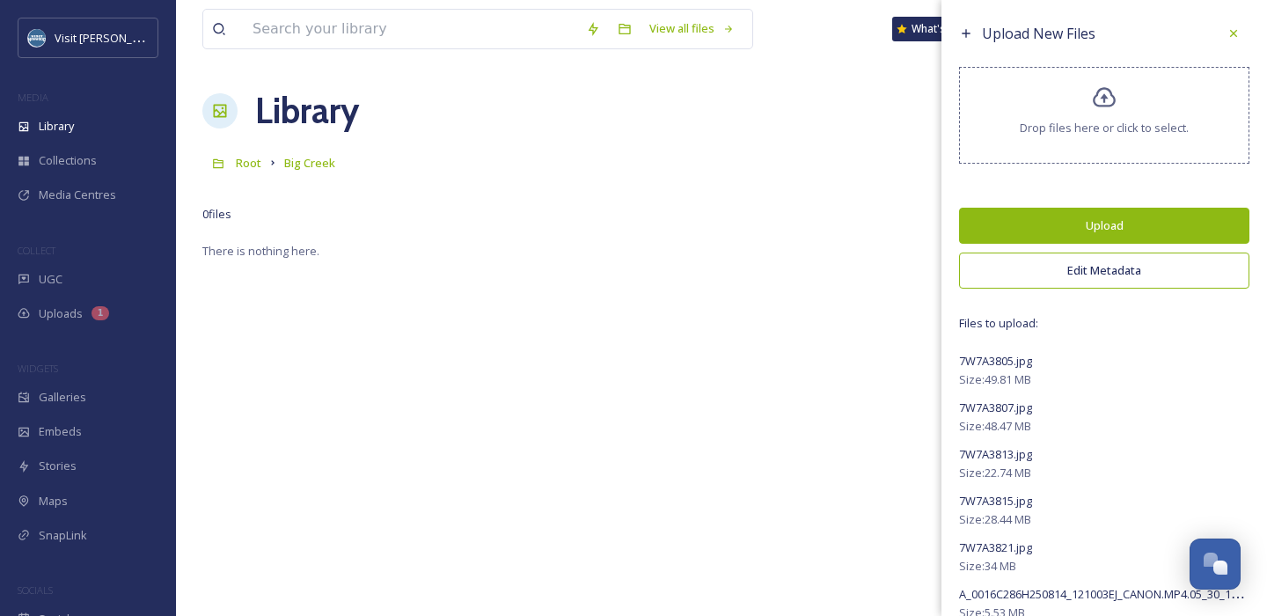
scroll to position [139, 0]
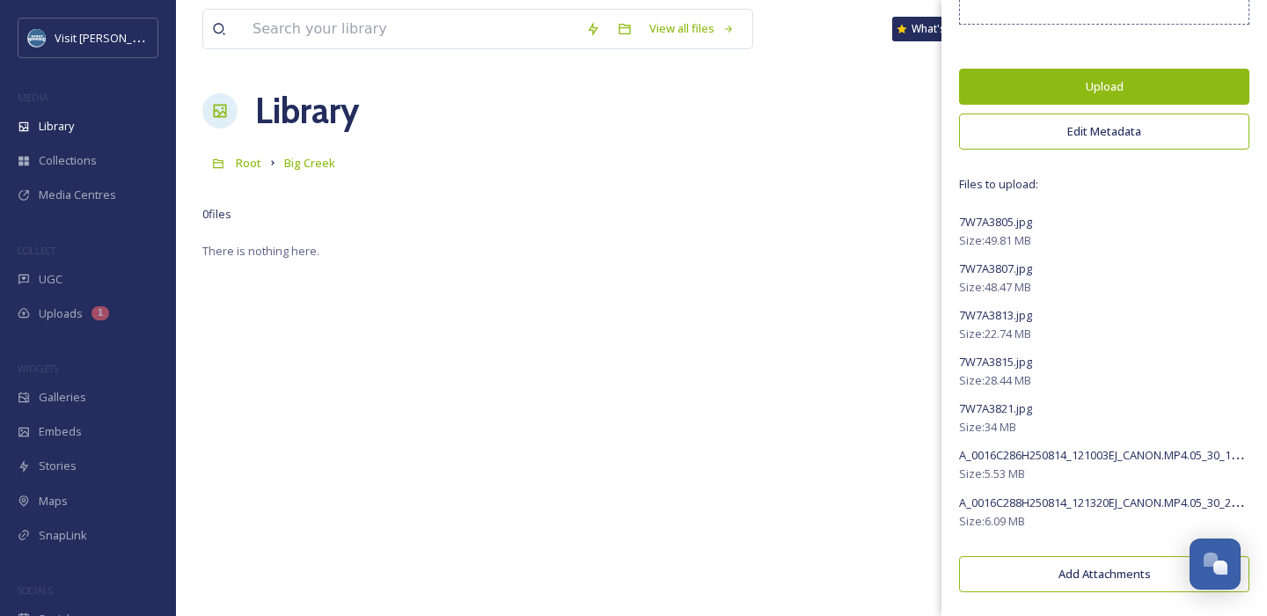
click at [1107, 94] on button "Upload" at bounding box center [1104, 87] width 290 height 36
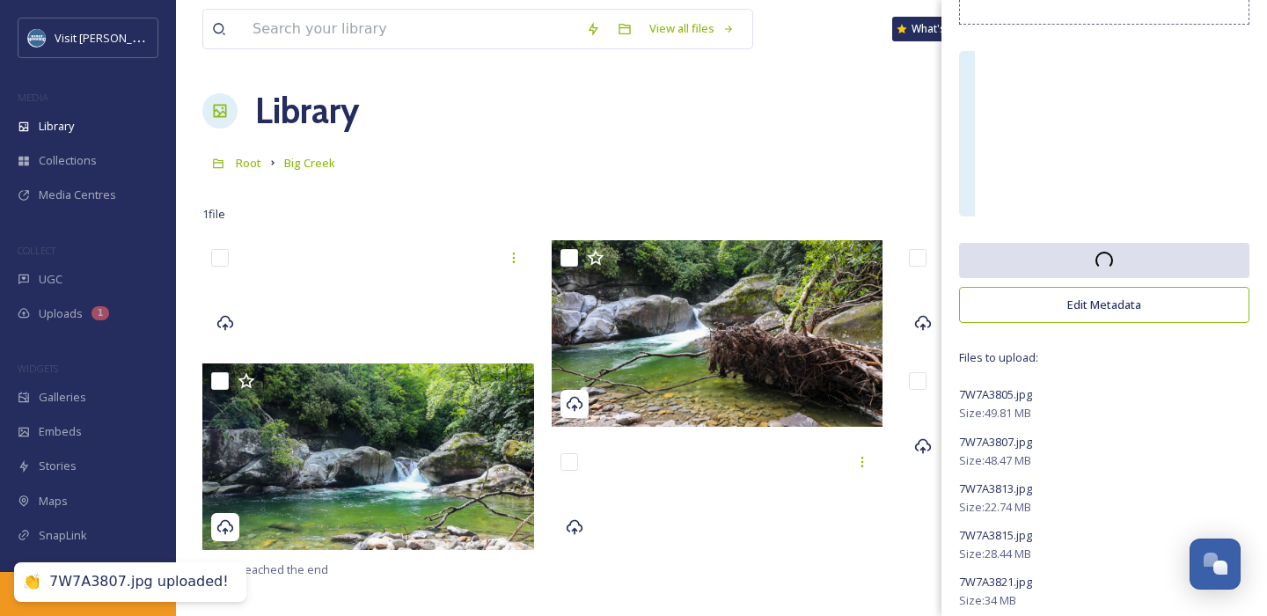
scroll to position [0, 0]
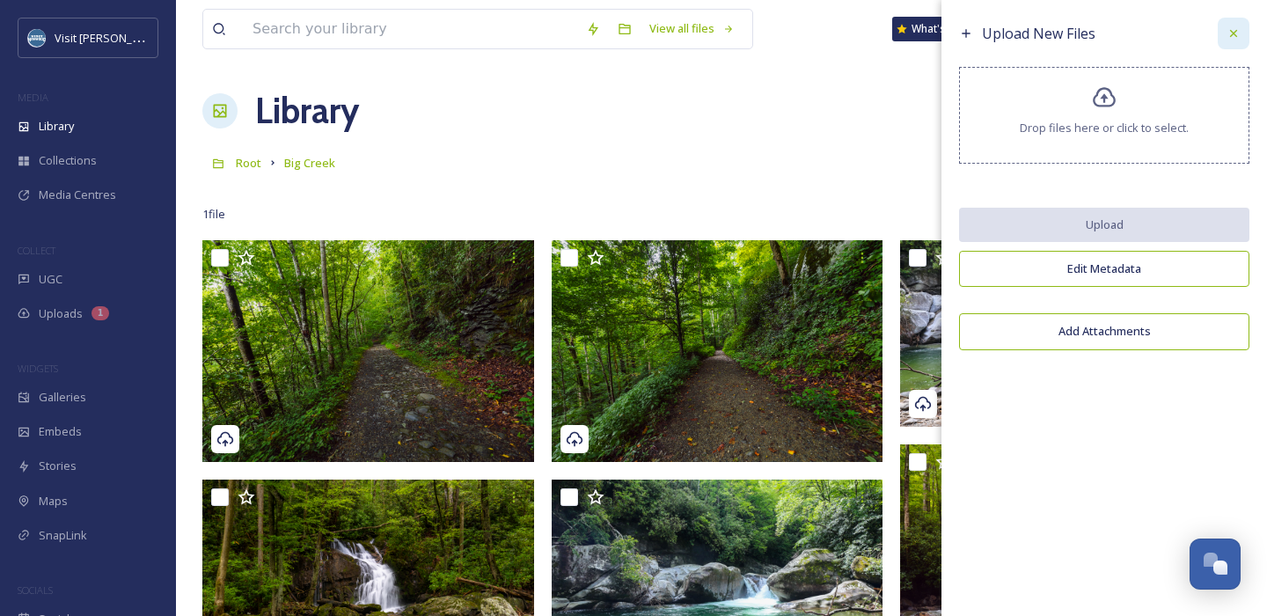
click at [1229, 34] on icon at bounding box center [1233, 33] width 14 height 14
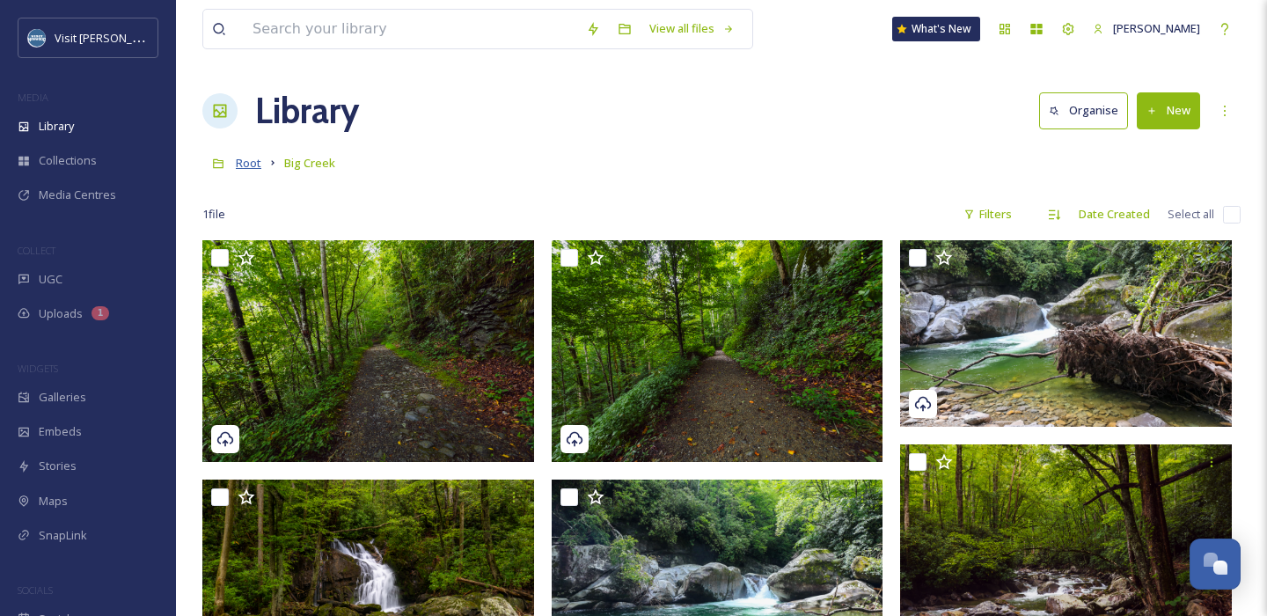
click at [252, 162] on span "Root" at bounding box center [249, 163] width 26 height 16
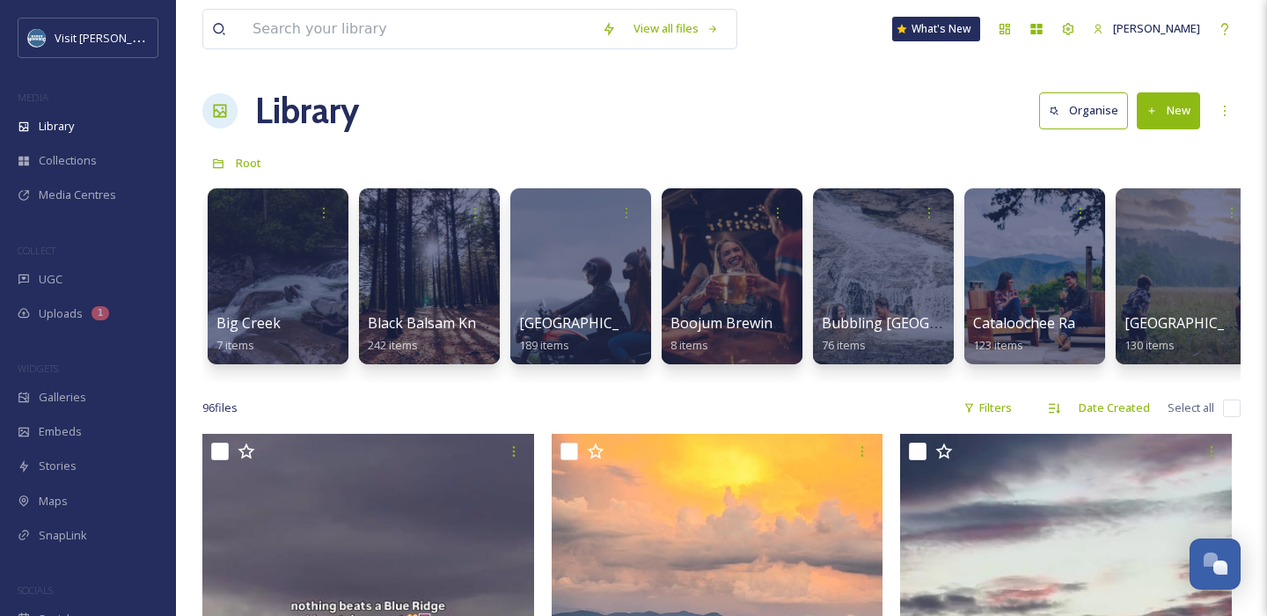
click at [1177, 104] on button "New" at bounding box center [1168, 110] width 63 height 36
click at [533, 292] on div at bounding box center [579, 275] width 143 height 179
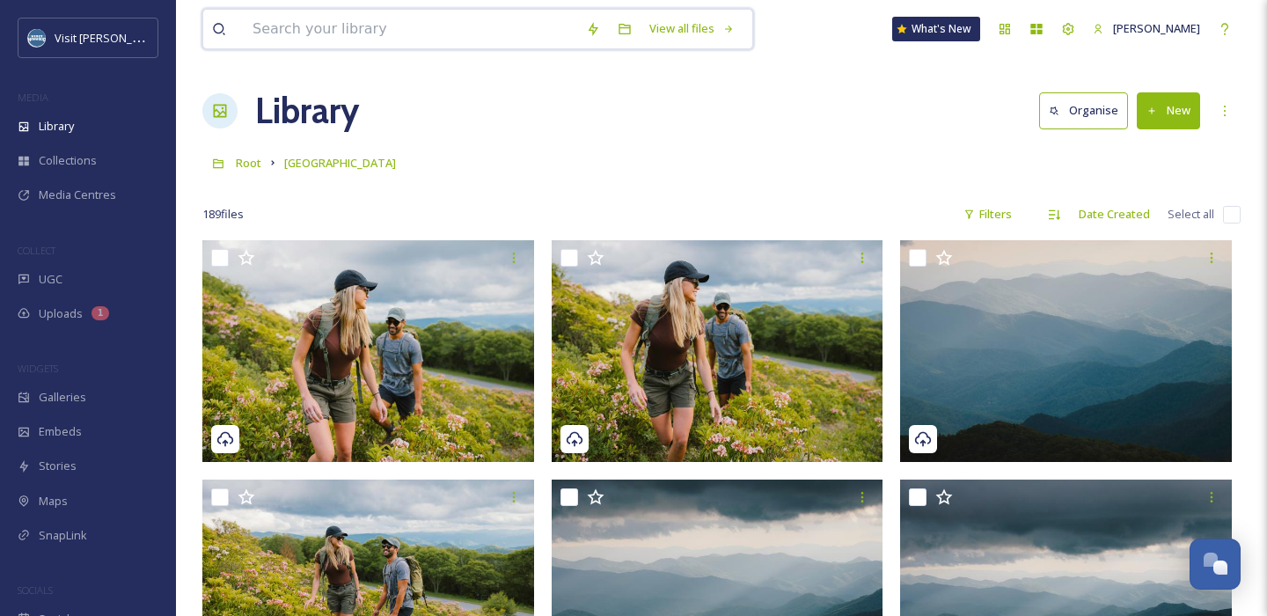
click at [323, 11] on input at bounding box center [410, 29] width 333 height 39
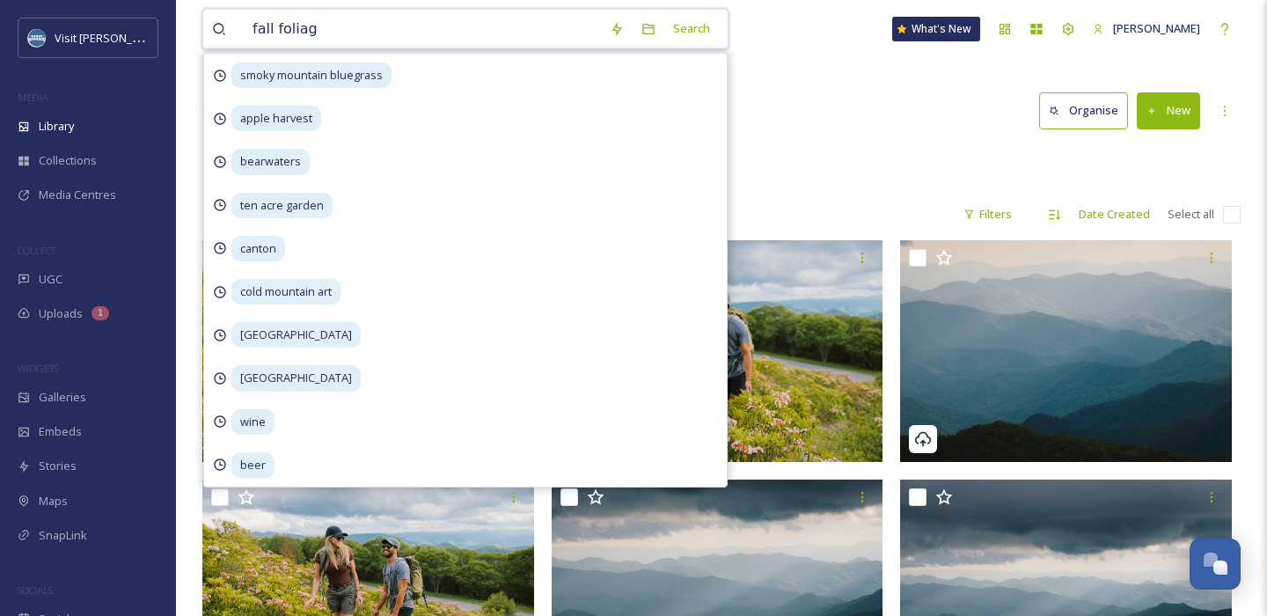
type input "fall foliage"
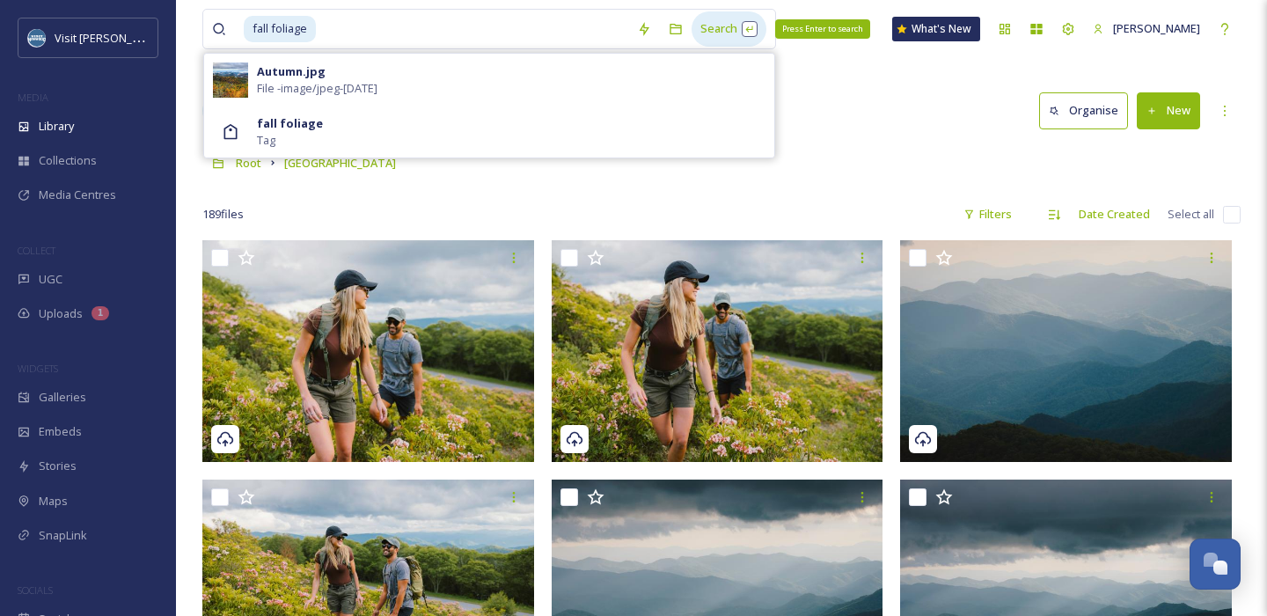
click at [721, 30] on div "Search Press Enter to search" at bounding box center [728, 28] width 75 height 34
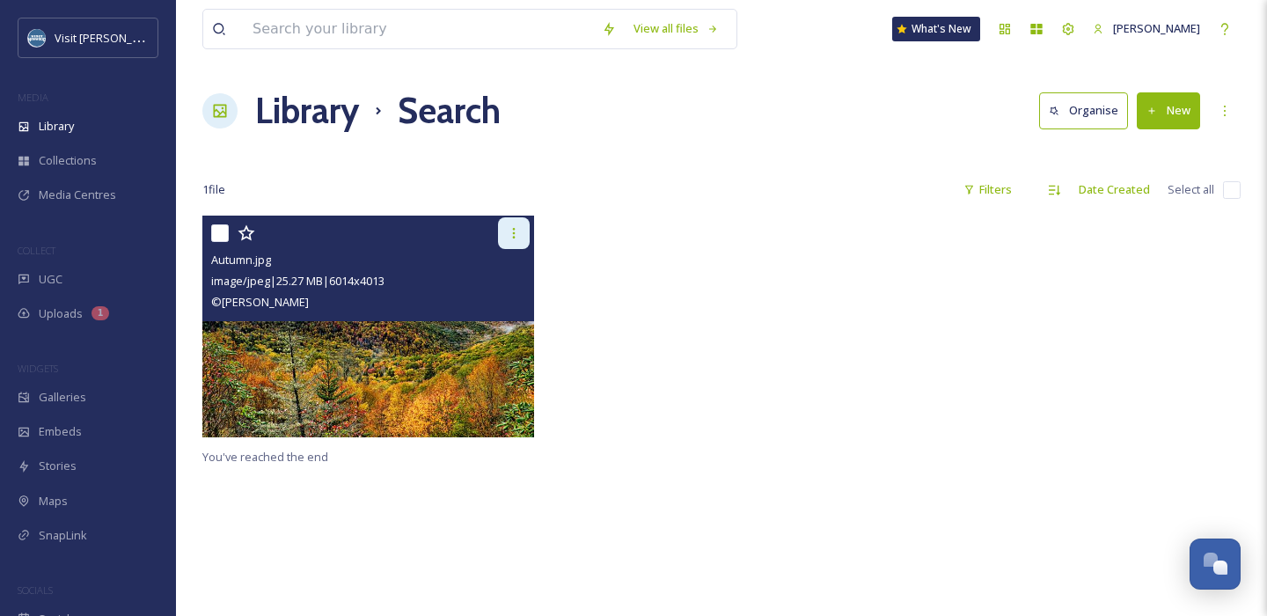
click at [515, 227] on icon at bounding box center [514, 233] width 14 height 14
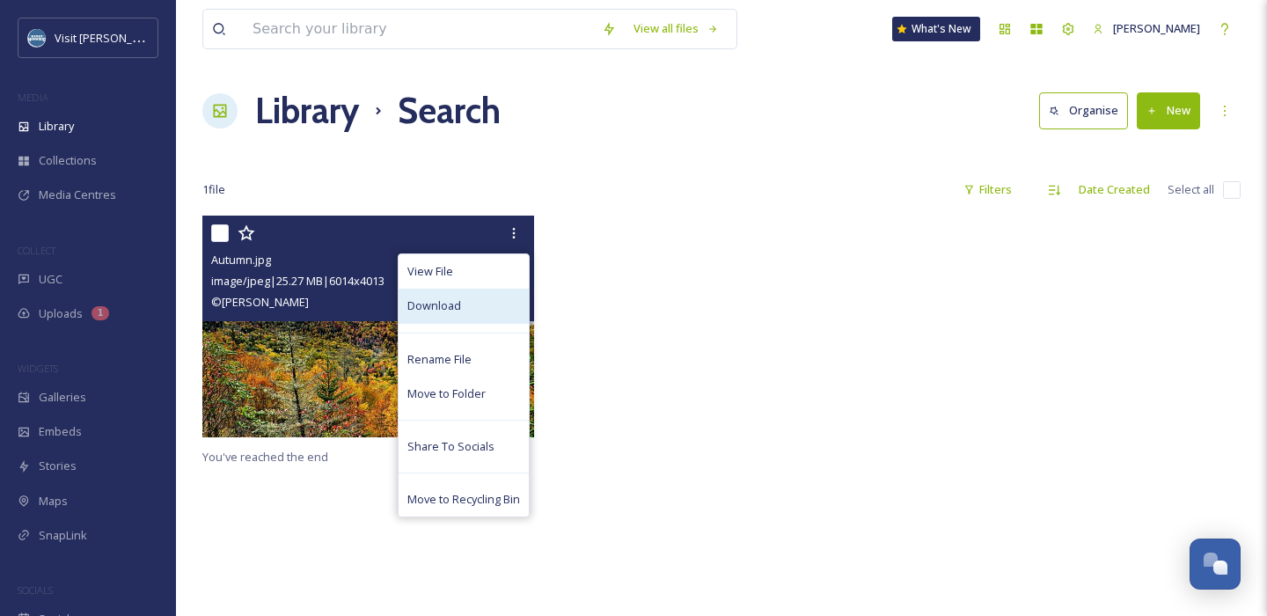
click at [461, 318] on div "Download" at bounding box center [464, 306] width 130 height 34
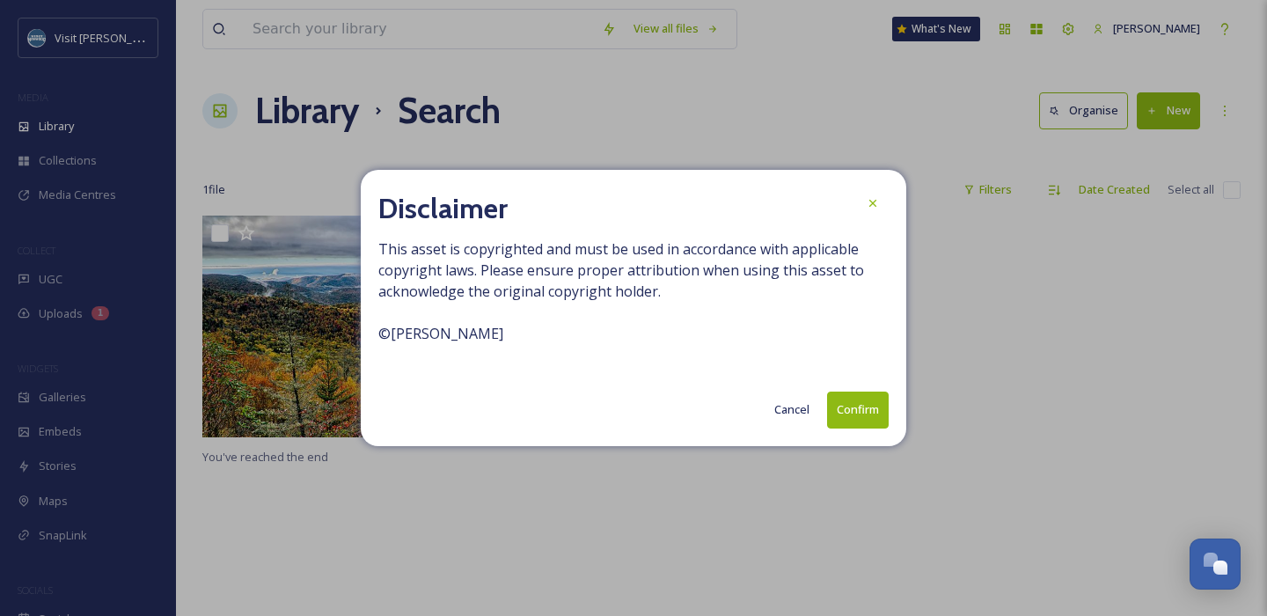
click at [866, 411] on button "Confirm" at bounding box center [858, 409] width 62 height 36
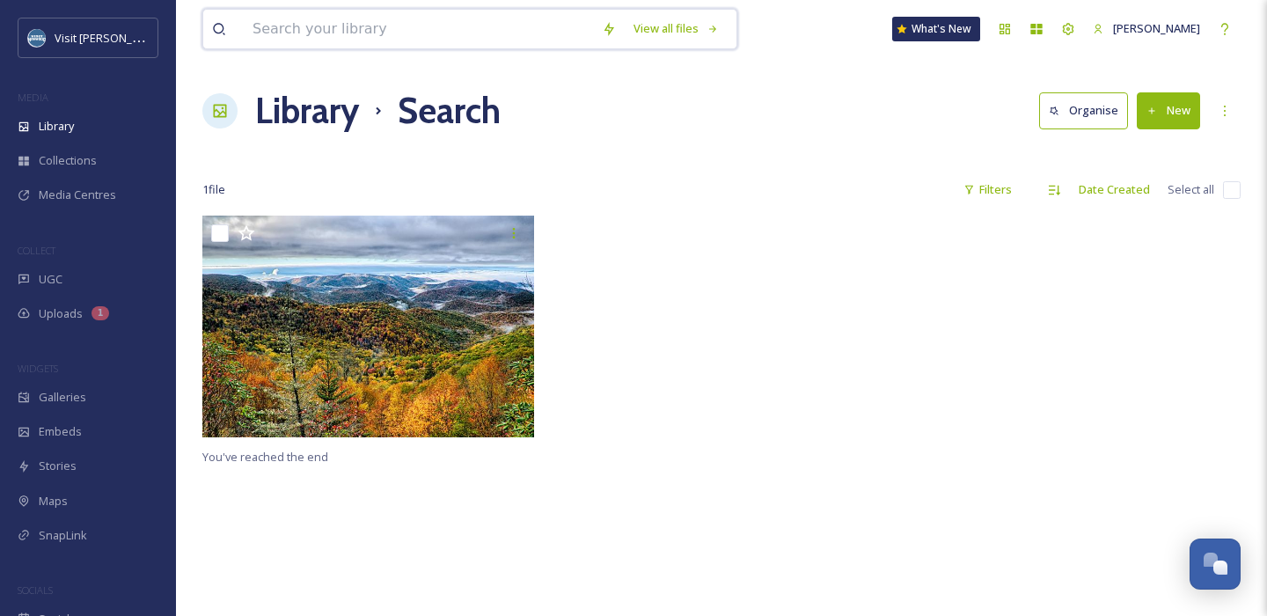
click at [274, 36] on input at bounding box center [418, 29] width 349 height 39
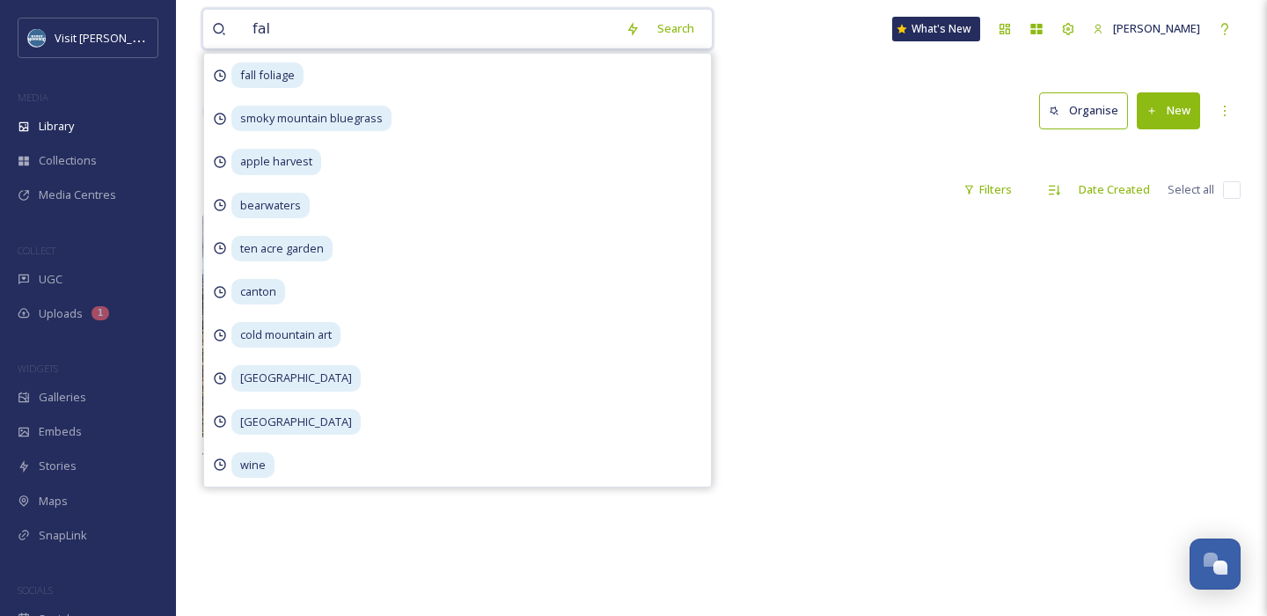
type input "fall"
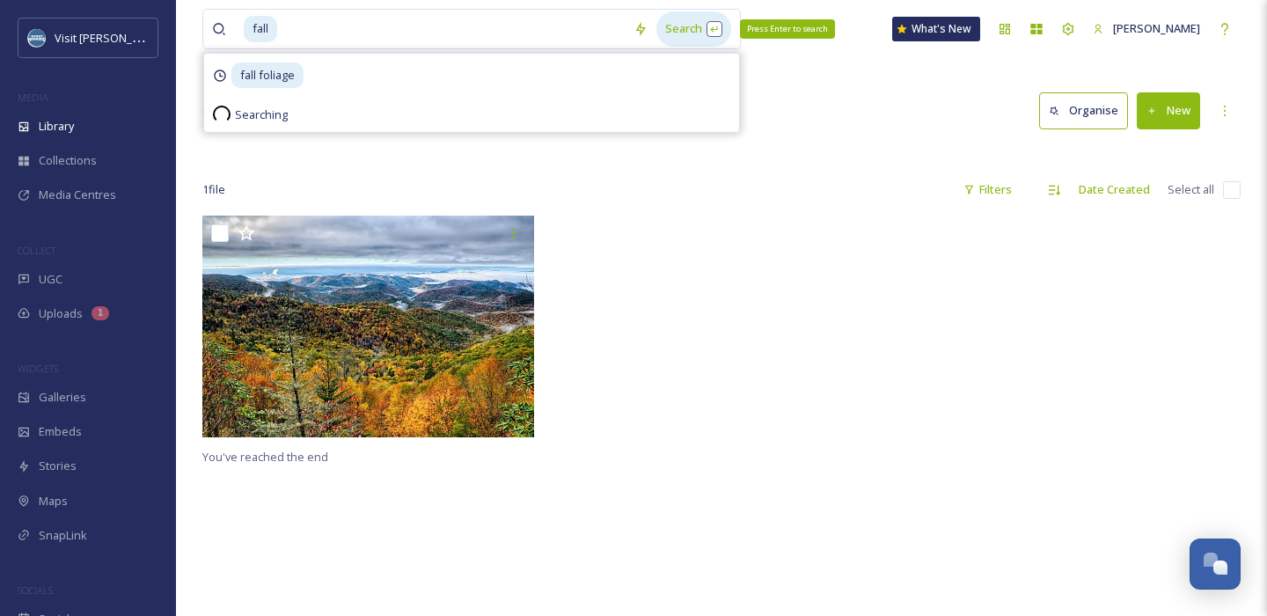
click at [658, 27] on div "Search Press Enter to search" at bounding box center [693, 28] width 75 height 34
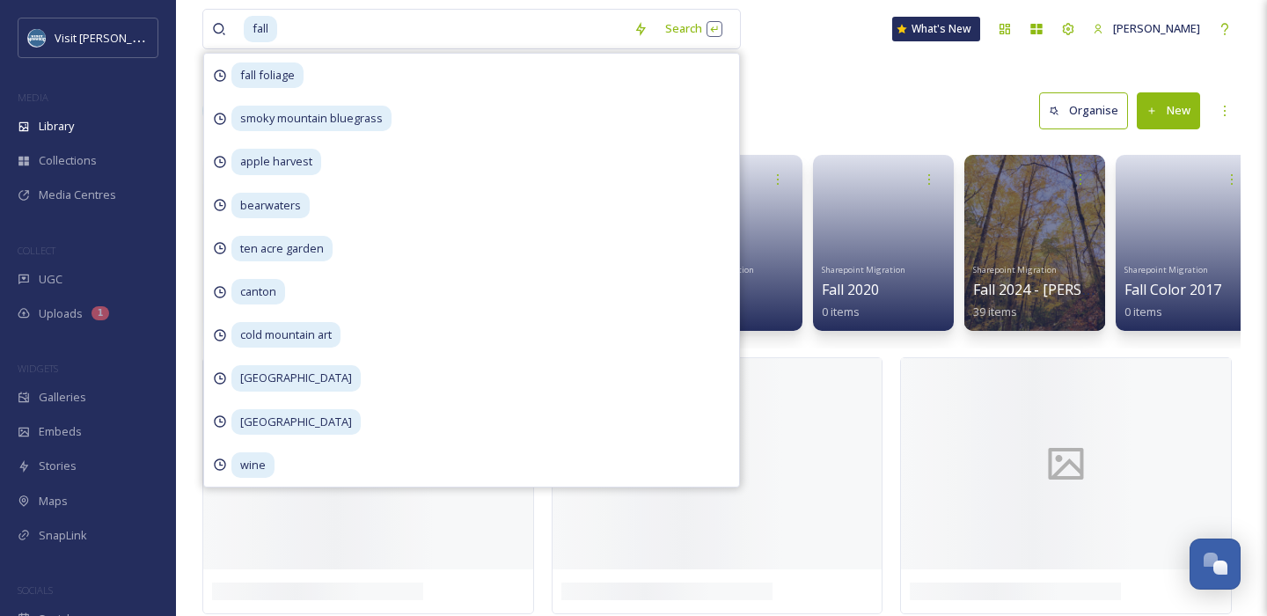
click at [812, 105] on div "Library Search Organise New" at bounding box center [721, 110] width 1038 height 53
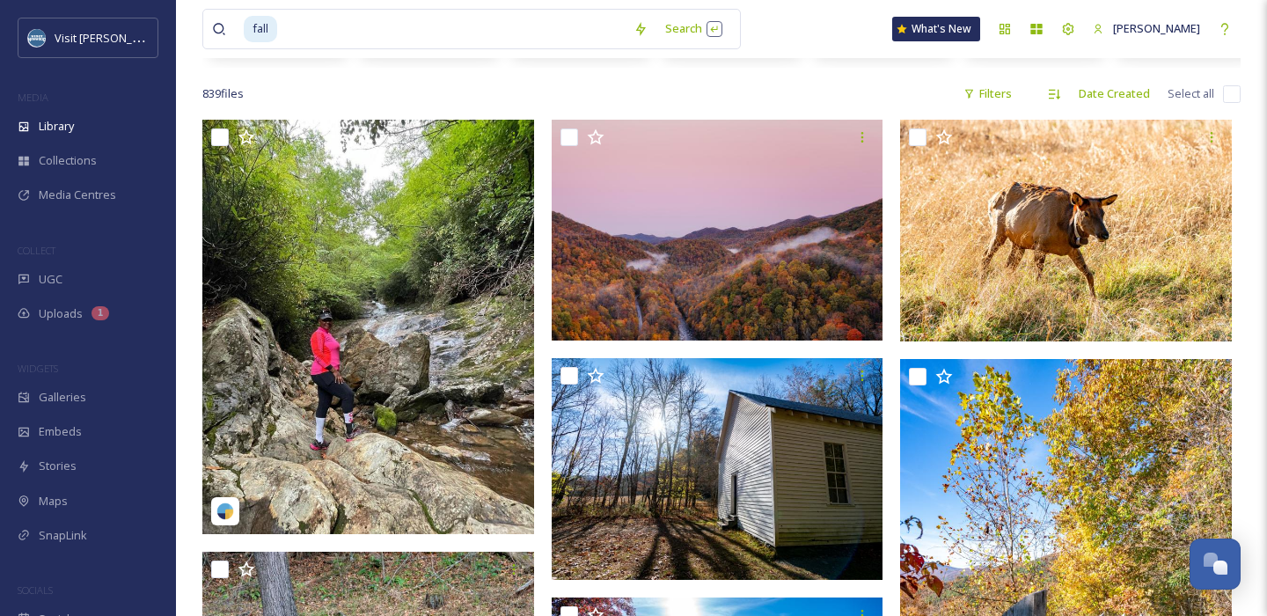
scroll to position [283, 0]
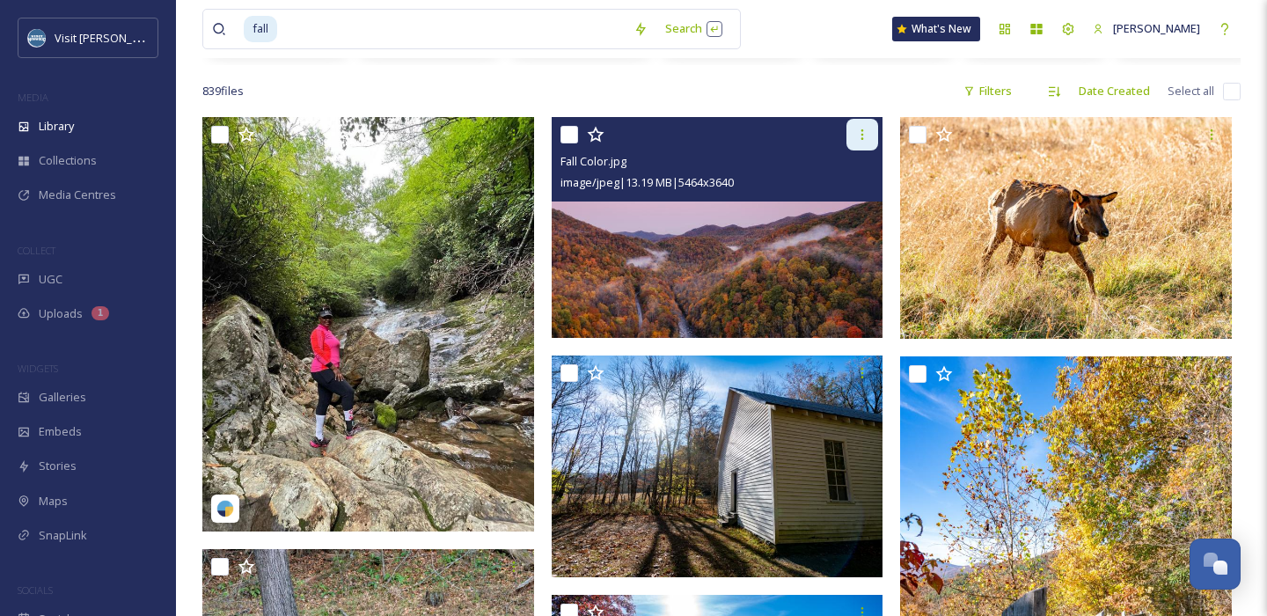
click at [859, 139] on icon at bounding box center [862, 135] width 14 height 14
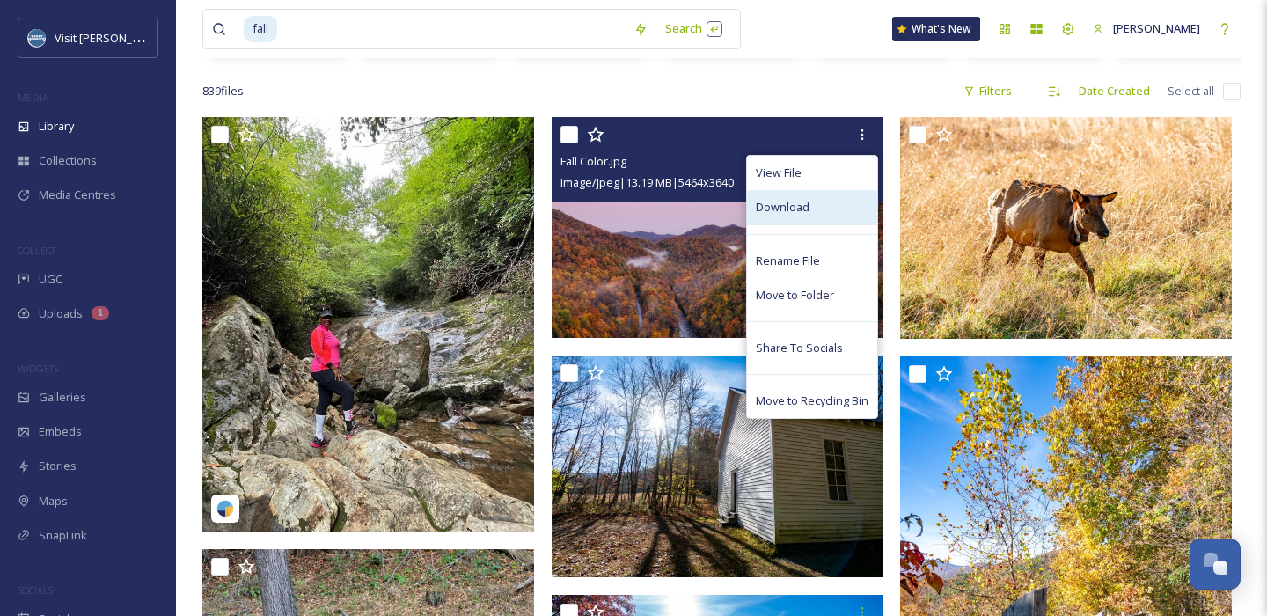
click at [768, 214] on span "Download" at bounding box center [783, 207] width 54 height 17
